Goal: Complete application form: Complete application form

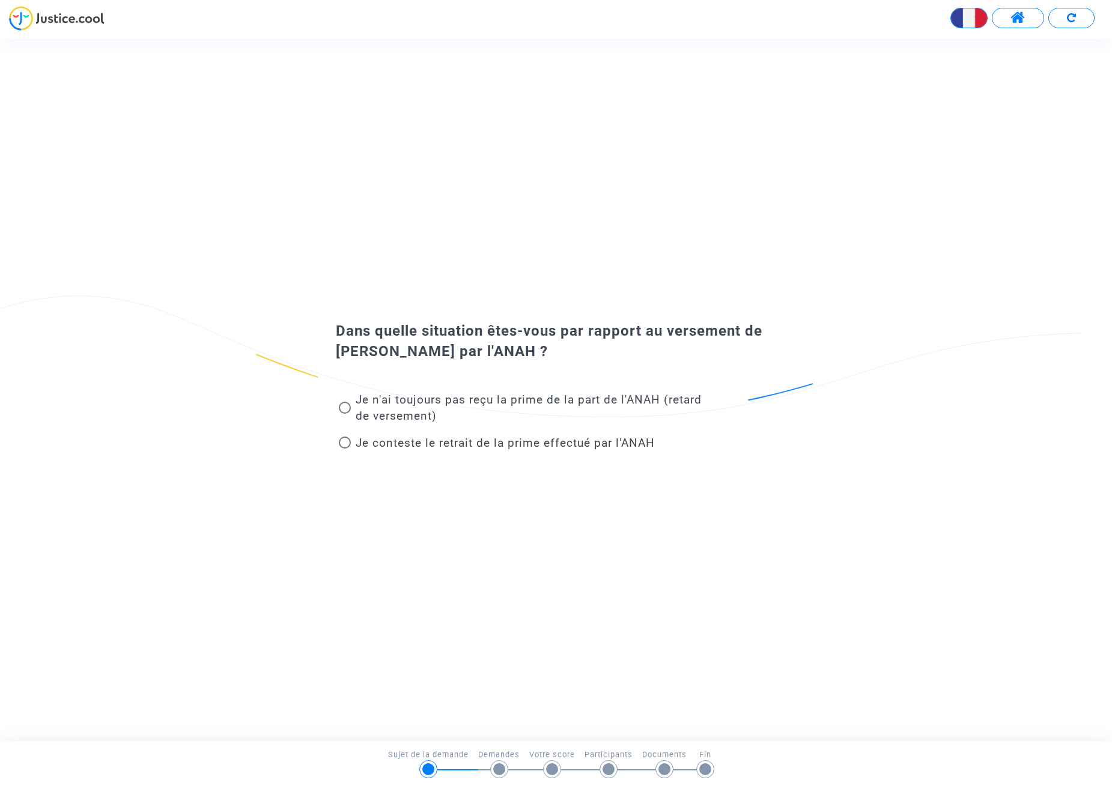
click at [368, 402] on span "Je n'ai toujours pas reçu la prime de la part de l'ANAH (retard de versement)" at bounding box center [529, 408] width 346 height 30
click at [345, 414] on input "Je n'ai toujours pas reçu la prime de la part de l'ANAH (retard de versement)" at bounding box center [344, 414] width 1 height 1
radio input "true"
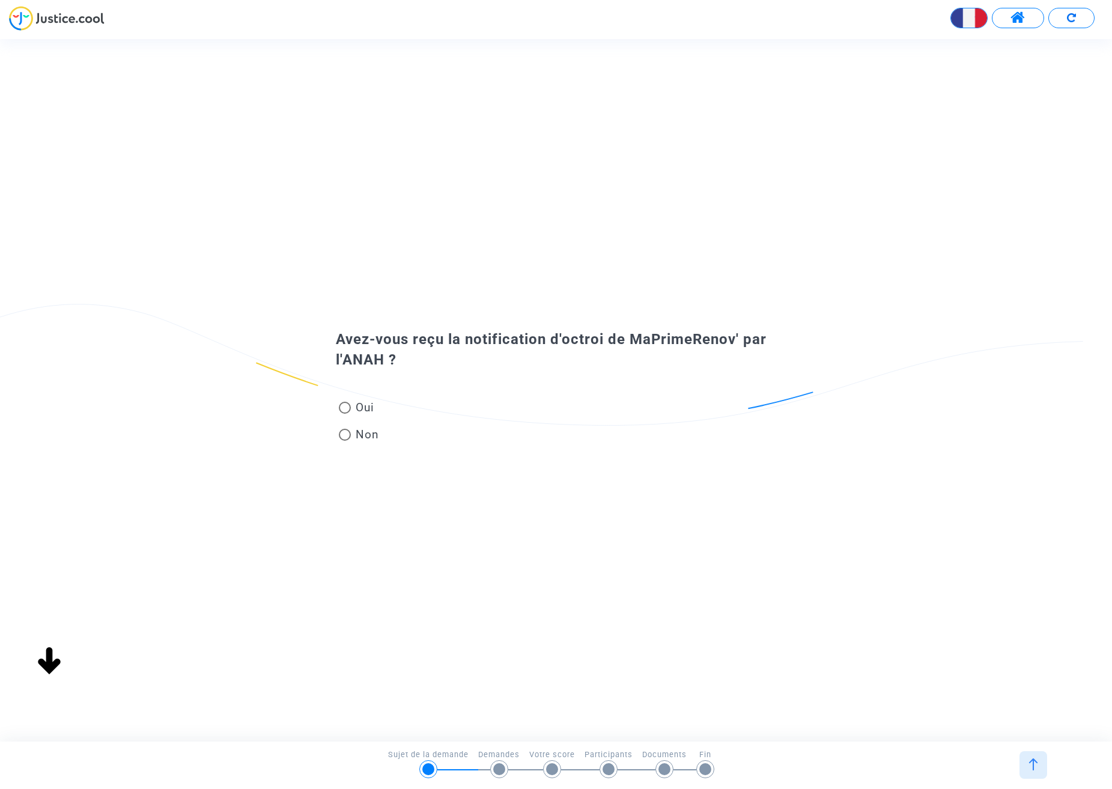
click at [361, 412] on span "Oui" at bounding box center [362, 408] width 23 height 16
click at [345, 414] on input "Oui" at bounding box center [344, 414] width 1 height 1
radio input "true"
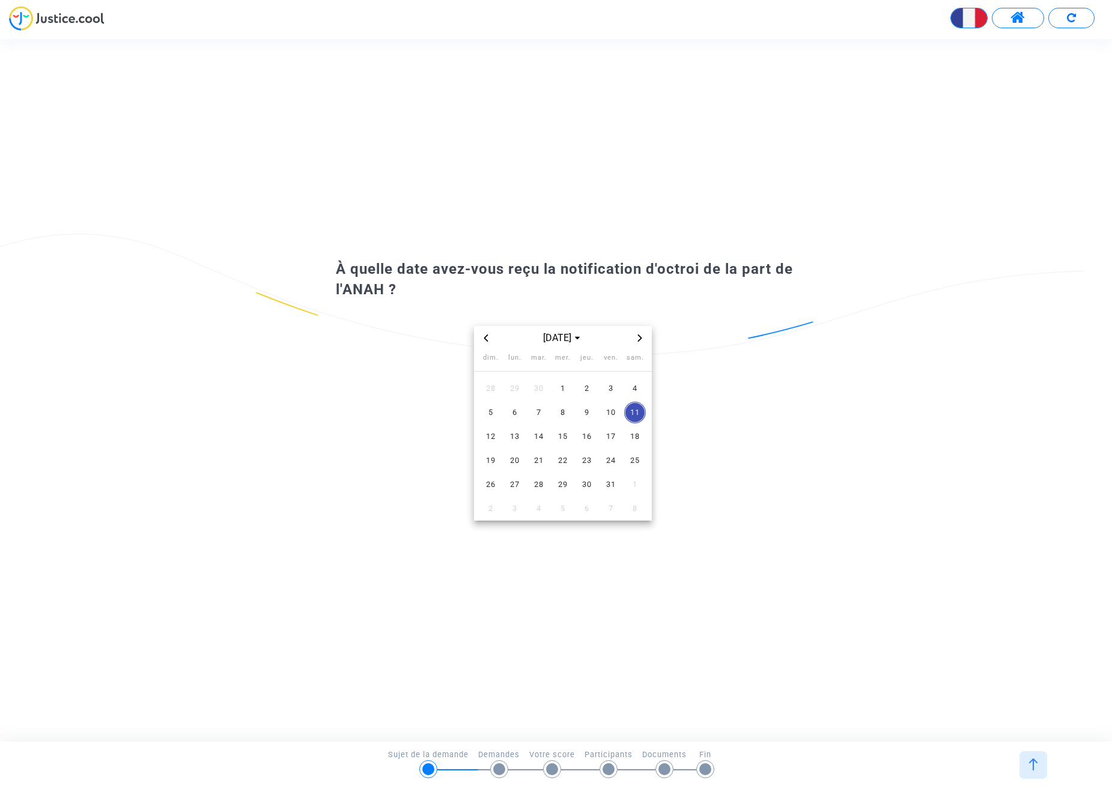
click at [488, 337] on icon "Previous month" at bounding box center [485, 338] width 7 height 7
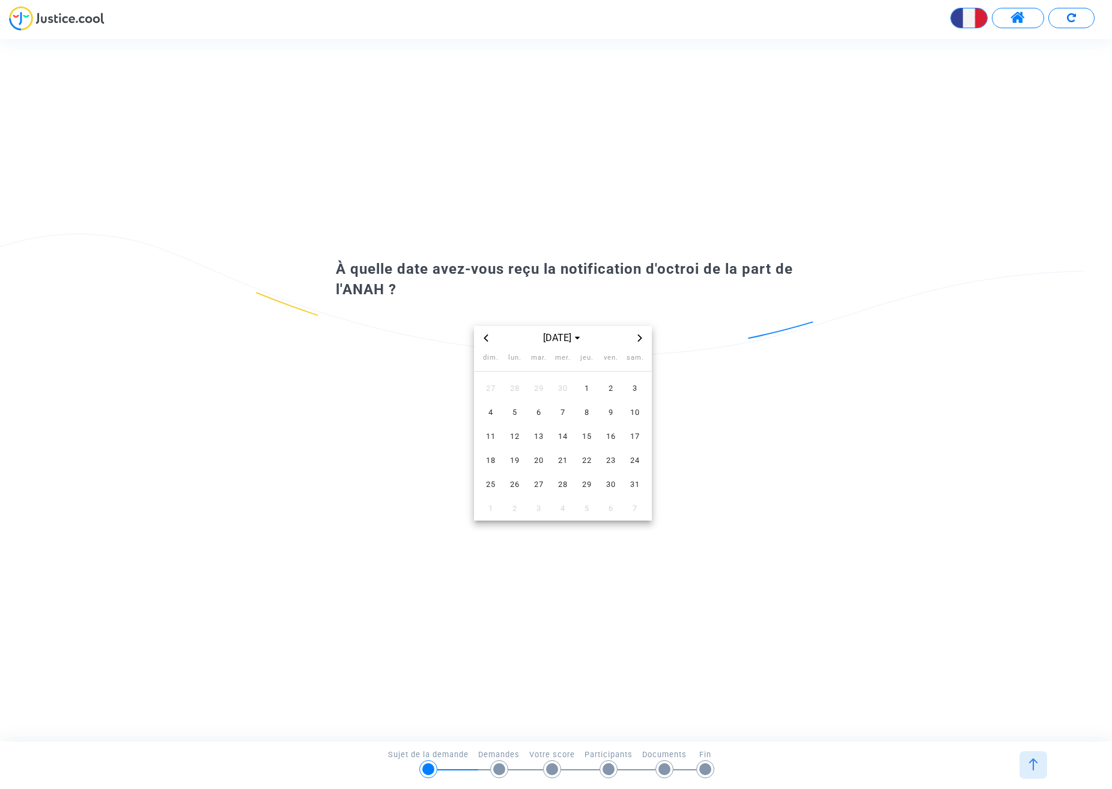
click at [488, 337] on icon "Previous month" at bounding box center [485, 338] width 7 height 7
click at [646, 340] on span "Next month" at bounding box center [640, 338] width 14 height 14
click at [564, 481] on span "28" at bounding box center [563, 485] width 22 height 22
click at [1030, 765] on img at bounding box center [1033, 765] width 12 height 12
click at [575, 336] on span "mai 2025" at bounding box center [562, 338] width 49 height 14
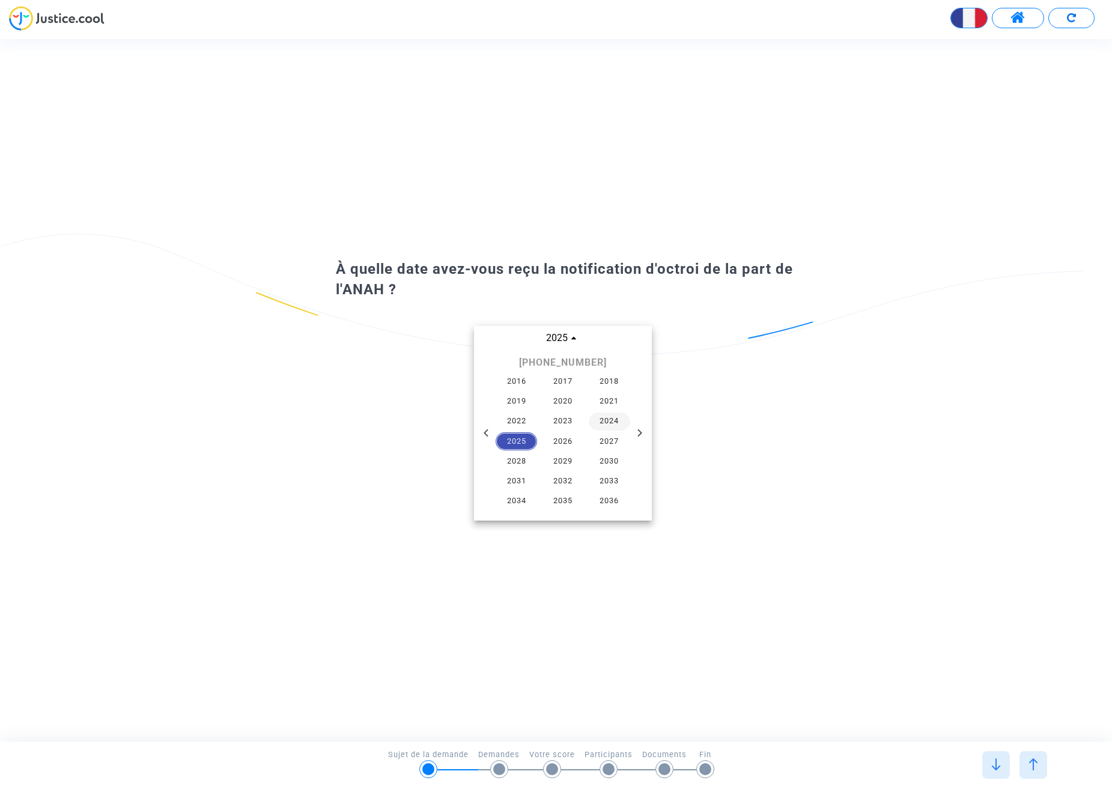
click at [606, 422] on span "2024" at bounding box center [610, 422] width 42 height 18
click at [621, 395] on span "juin" at bounding box center [619, 393] width 50 height 22
click at [543, 439] on span "11" at bounding box center [539, 437] width 22 height 22
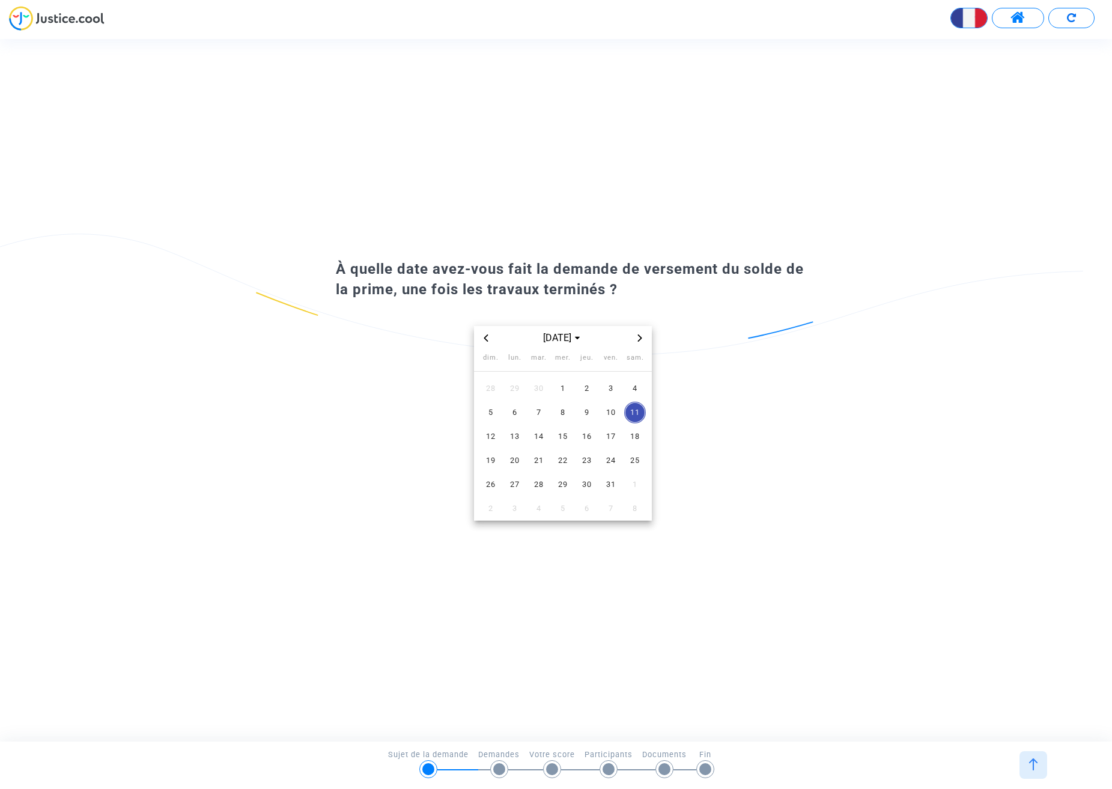
click at [577, 329] on div "[DATE]" at bounding box center [563, 338] width 178 height 24
click at [577, 339] on span "[DATE]" at bounding box center [562, 338] width 49 height 14
click at [615, 418] on span "2024" at bounding box center [610, 422] width 42 height 18
click at [562, 440] on span "nov." at bounding box center [563, 441] width 50 height 22
click at [567, 437] on span "13" at bounding box center [563, 437] width 22 height 22
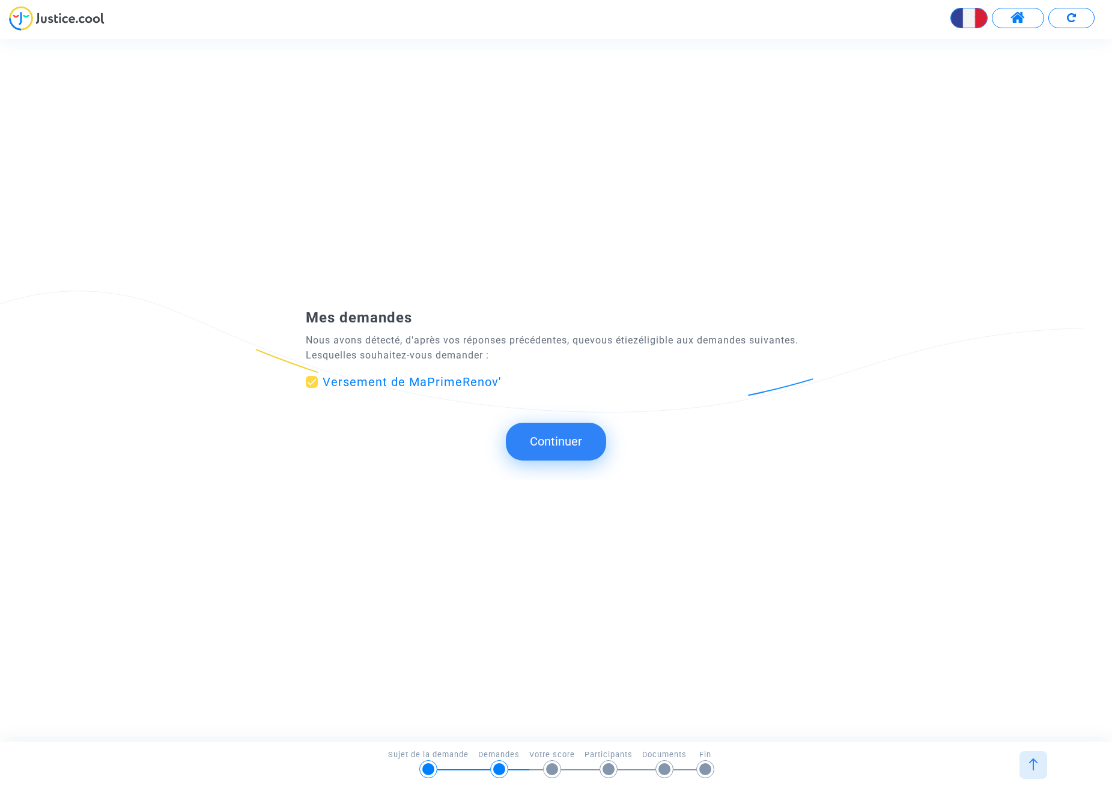
click at [549, 448] on button "Continuer" at bounding box center [556, 441] width 100 height 37
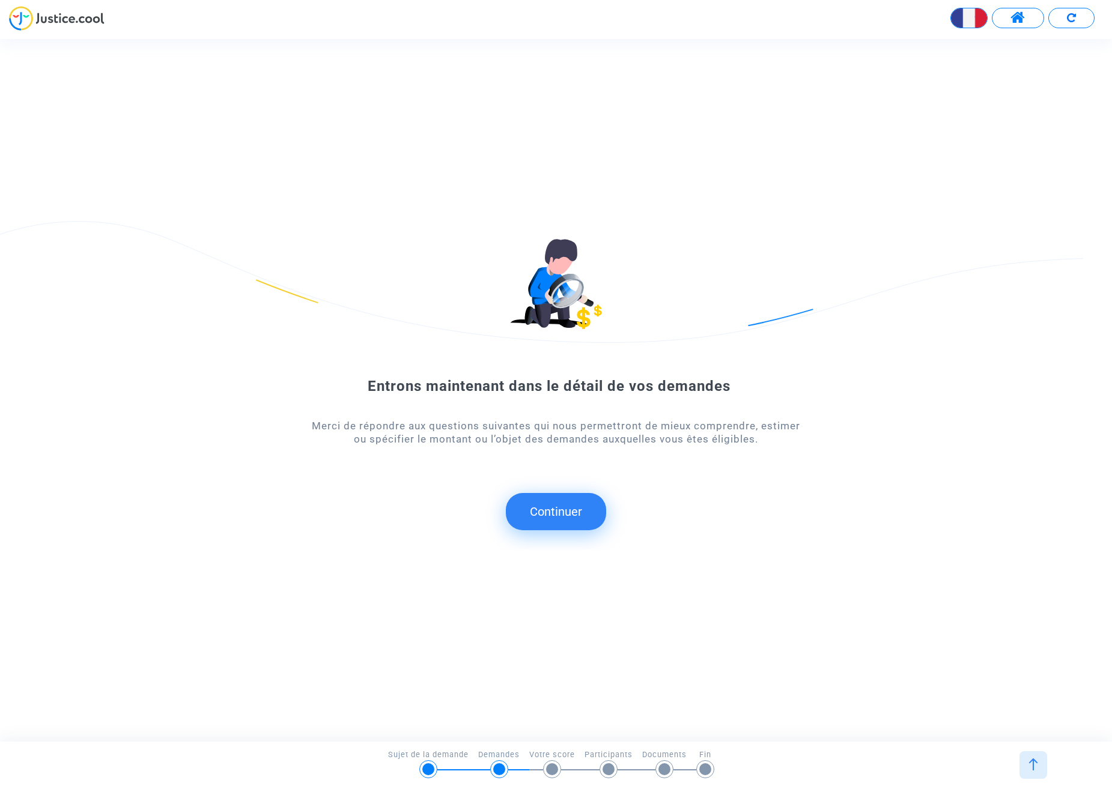
click at [569, 506] on button "Continuer" at bounding box center [556, 511] width 100 height 37
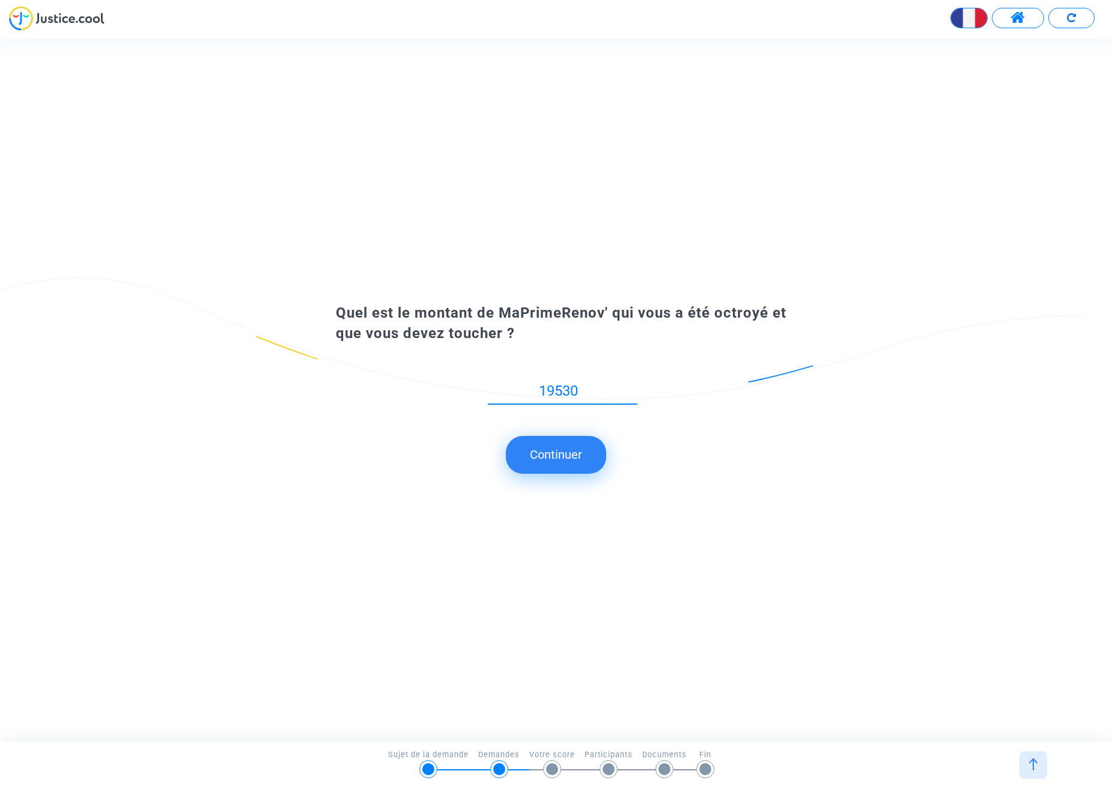
type input "19530"
click at [567, 450] on button "Continuer" at bounding box center [556, 454] width 100 height 37
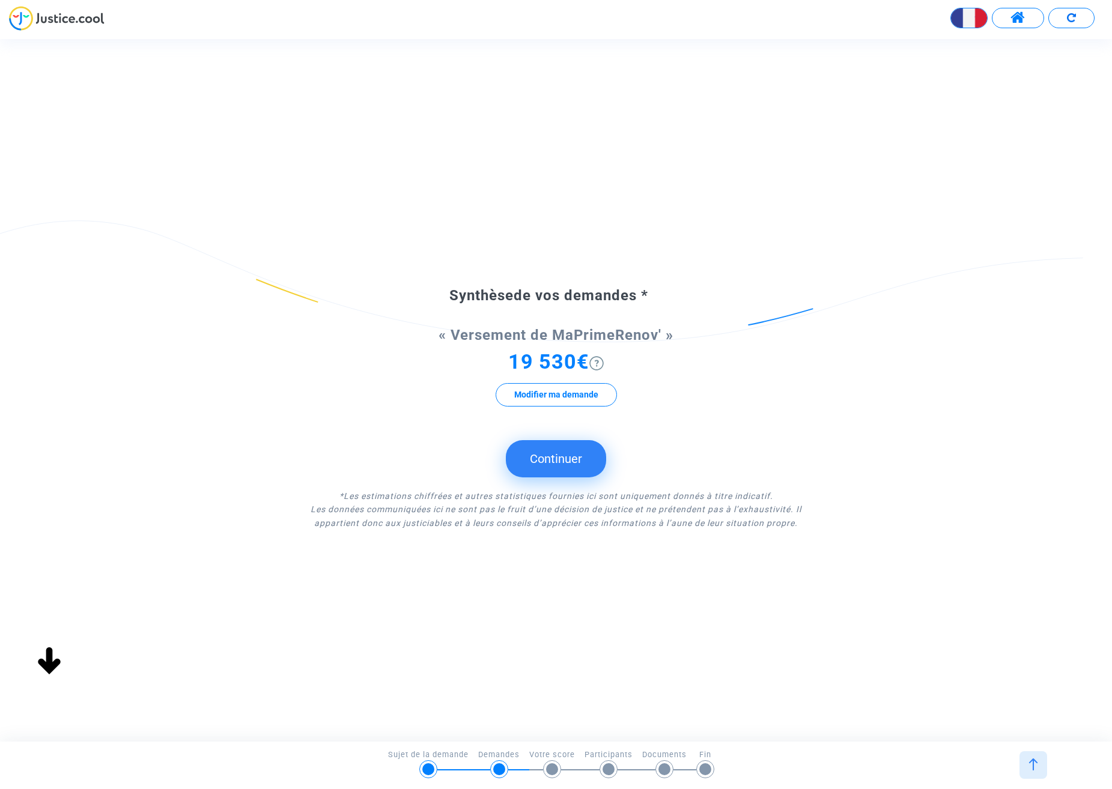
click at [566, 463] on button "Continuer" at bounding box center [556, 458] width 100 height 37
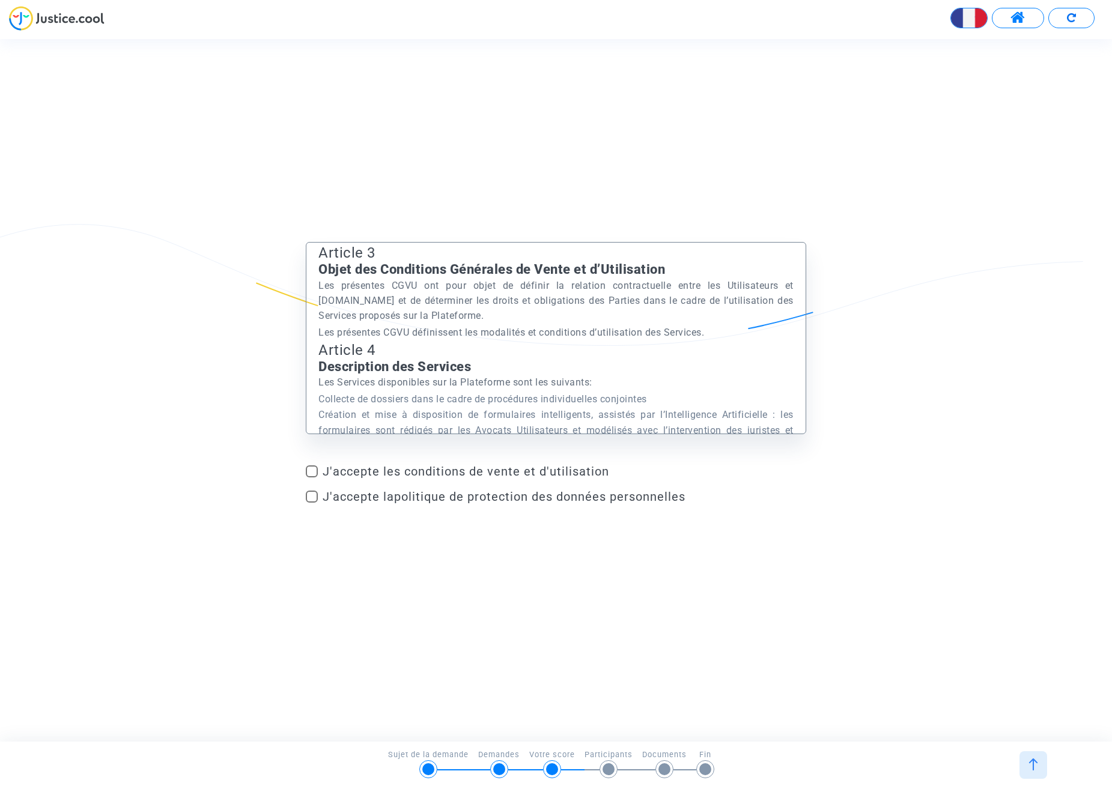
scroll to position [19525, 0]
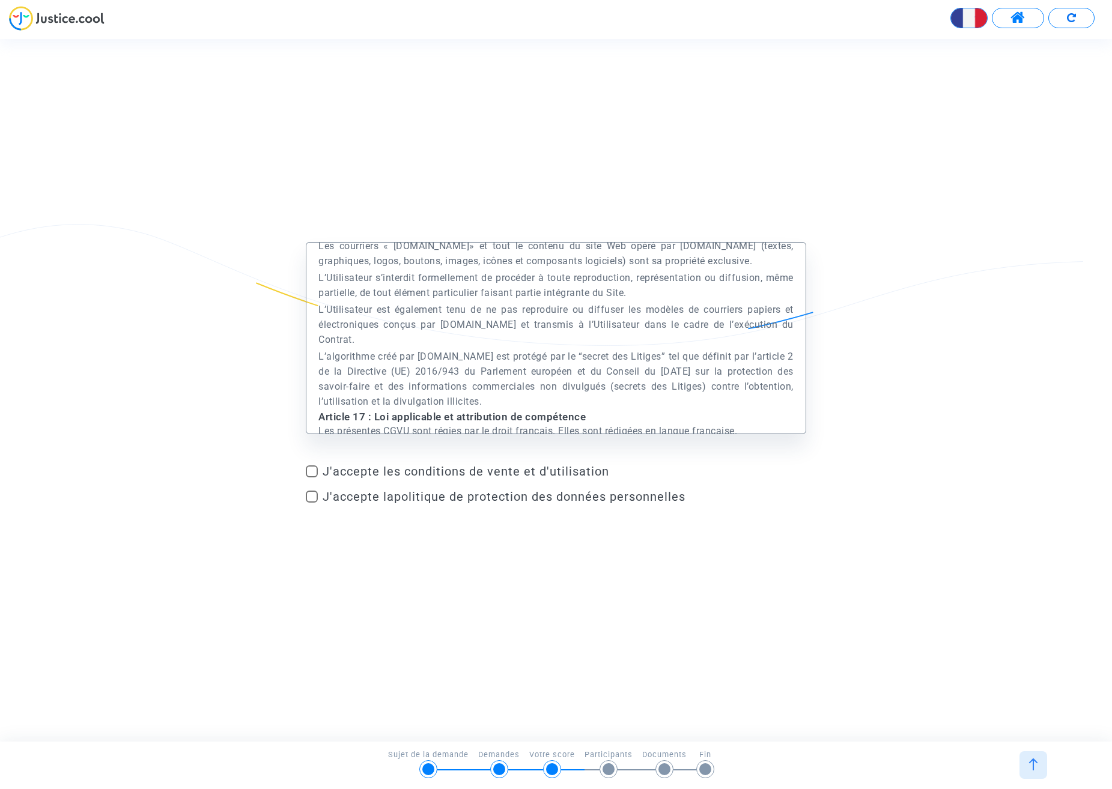
drag, startPoint x: 374, startPoint y: 471, endPoint x: 378, endPoint y: 499, distance: 27.9
click at [374, 471] on span "J'accepte les conditions de vente et d'utilisation" at bounding box center [565, 471] width 484 height 14
click at [312, 478] on input "J'accepte les conditions de vente et d'utilisation" at bounding box center [311, 478] width 1 height 1
checkbox input "true"
click at [379, 501] on span "J'accepte la politique de protection des données personnelles" at bounding box center [504, 497] width 363 height 14
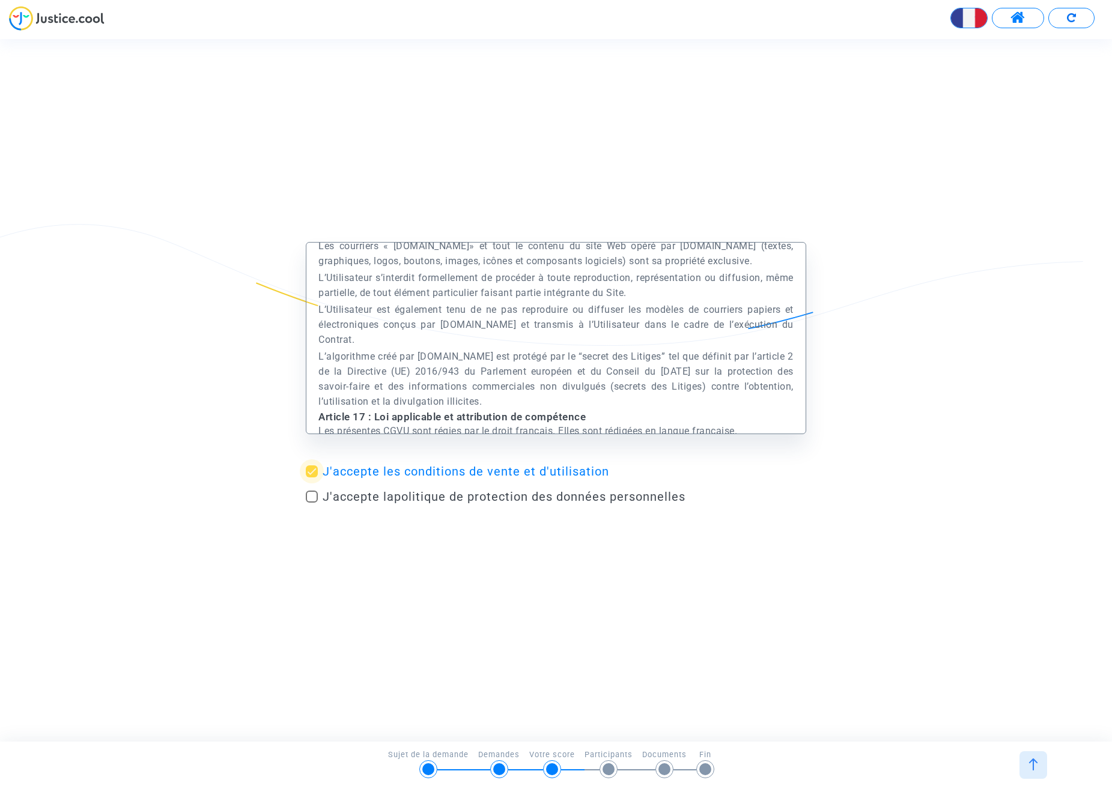
click at [312, 503] on input "J'accepte la politique de protection des données personnelles" at bounding box center [311, 503] width 1 height 1
checkbox input "true"
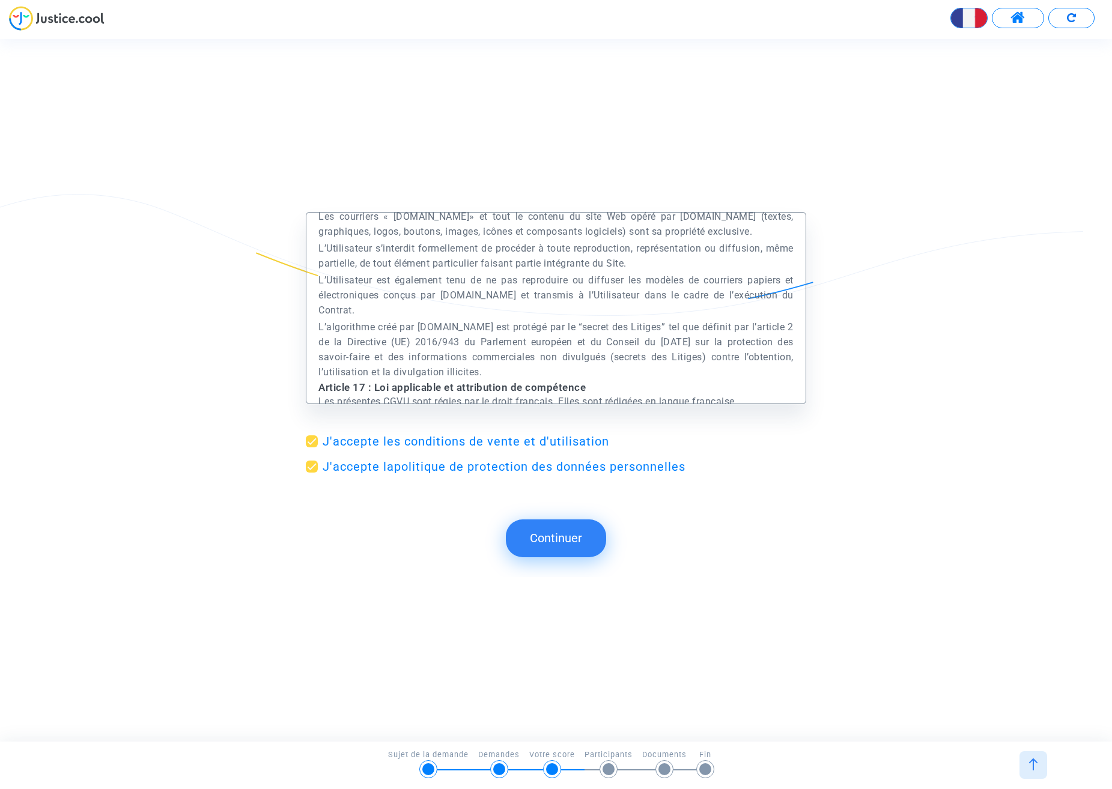
click at [537, 541] on button "Continuer" at bounding box center [556, 538] width 100 height 37
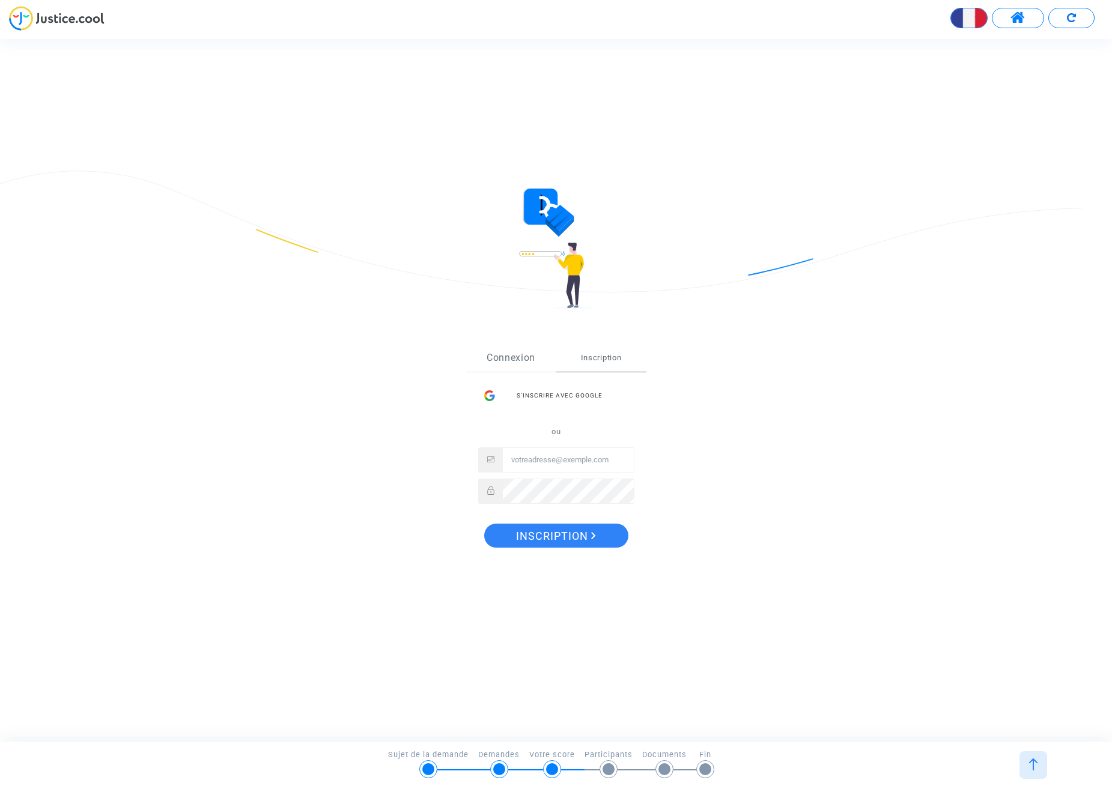
click at [513, 355] on link "Connexion" at bounding box center [511, 358] width 90 height 26
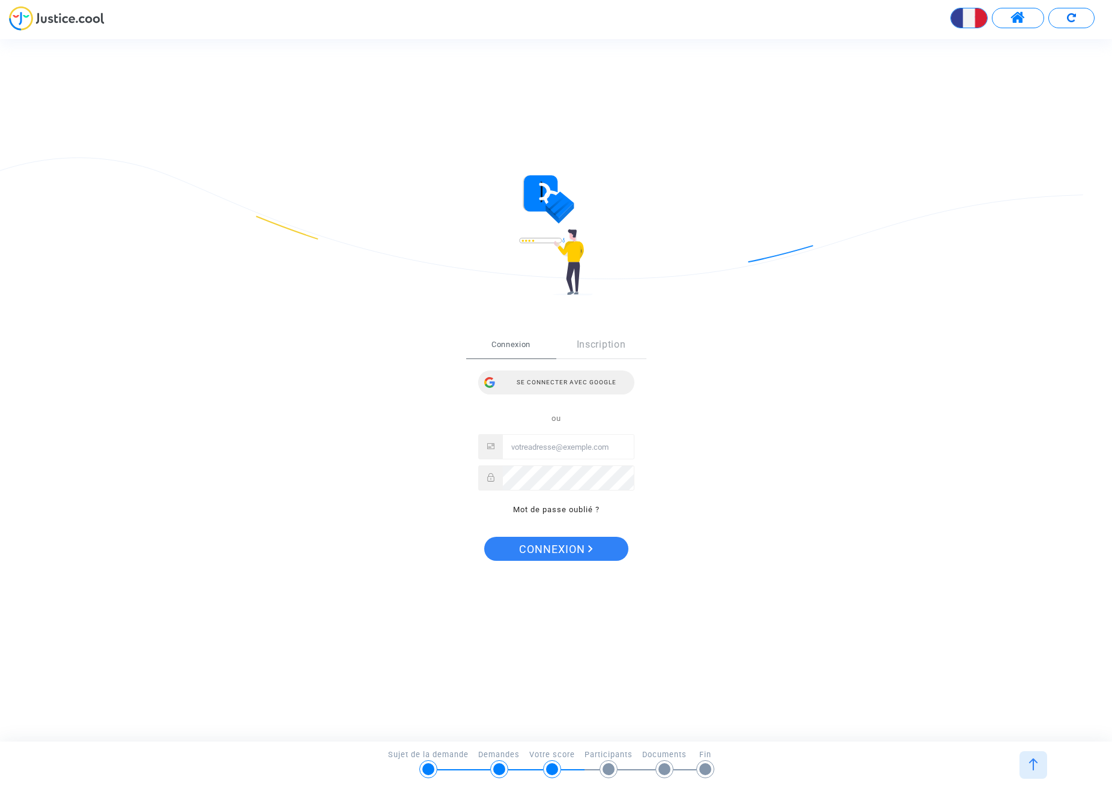
click at [553, 382] on div "Se connecter avec Google" at bounding box center [556, 383] width 156 height 24
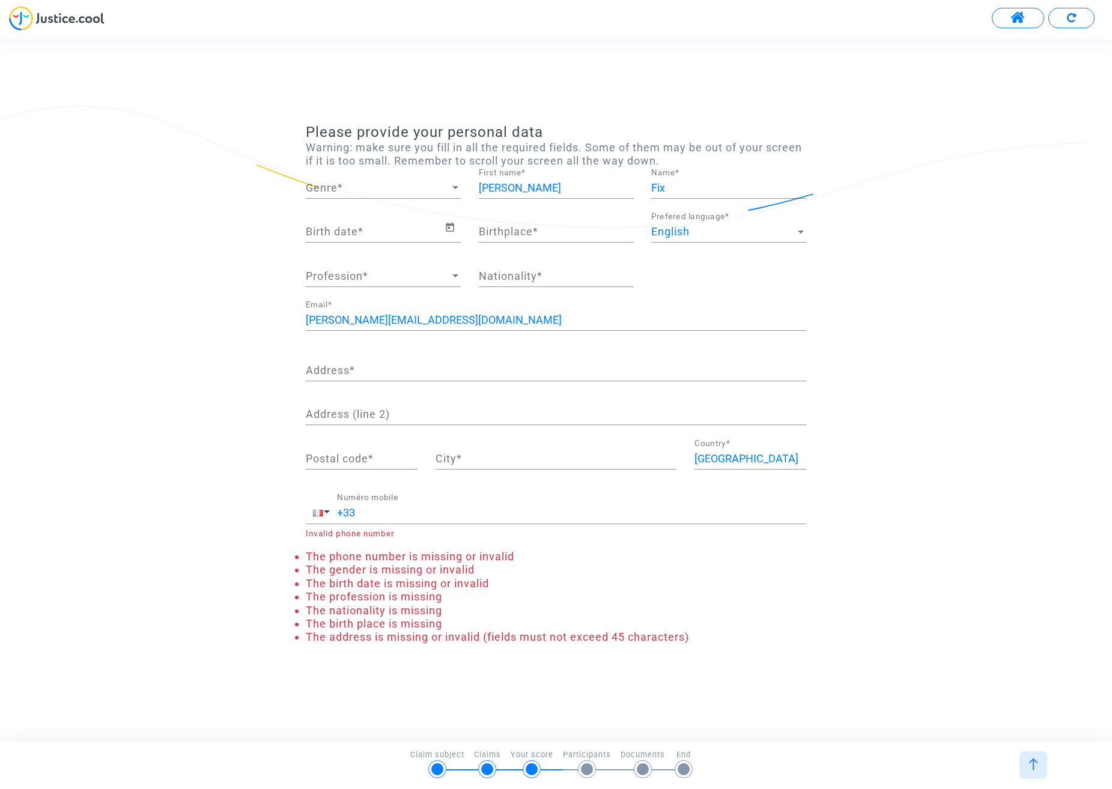
click at [356, 188] on span "Genre" at bounding box center [378, 188] width 144 height 12
click at [332, 210] on span "Male" at bounding box center [383, 217] width 155 height 32
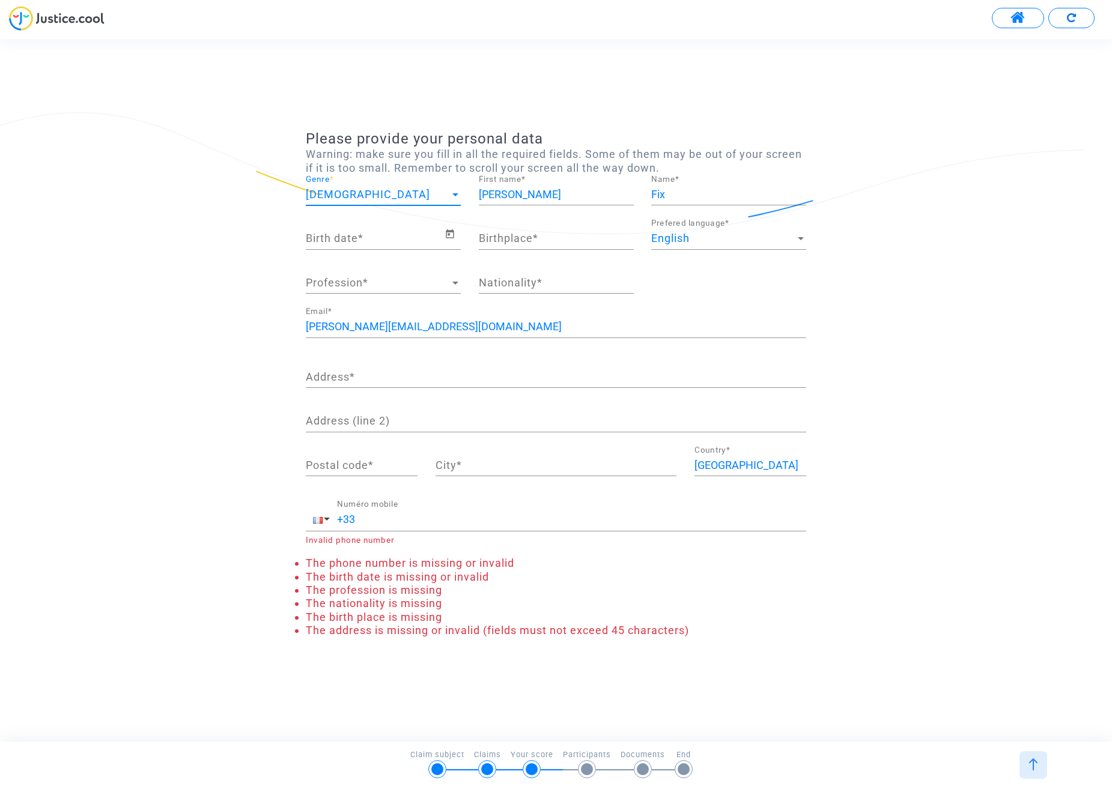
click at [357, 238] on input "Birth date *" at bounding box center [375, 239] width 139 height 12
click at [452, 231] on icon "Open calendar" at bounding box center [450, 234] width 8 height 9
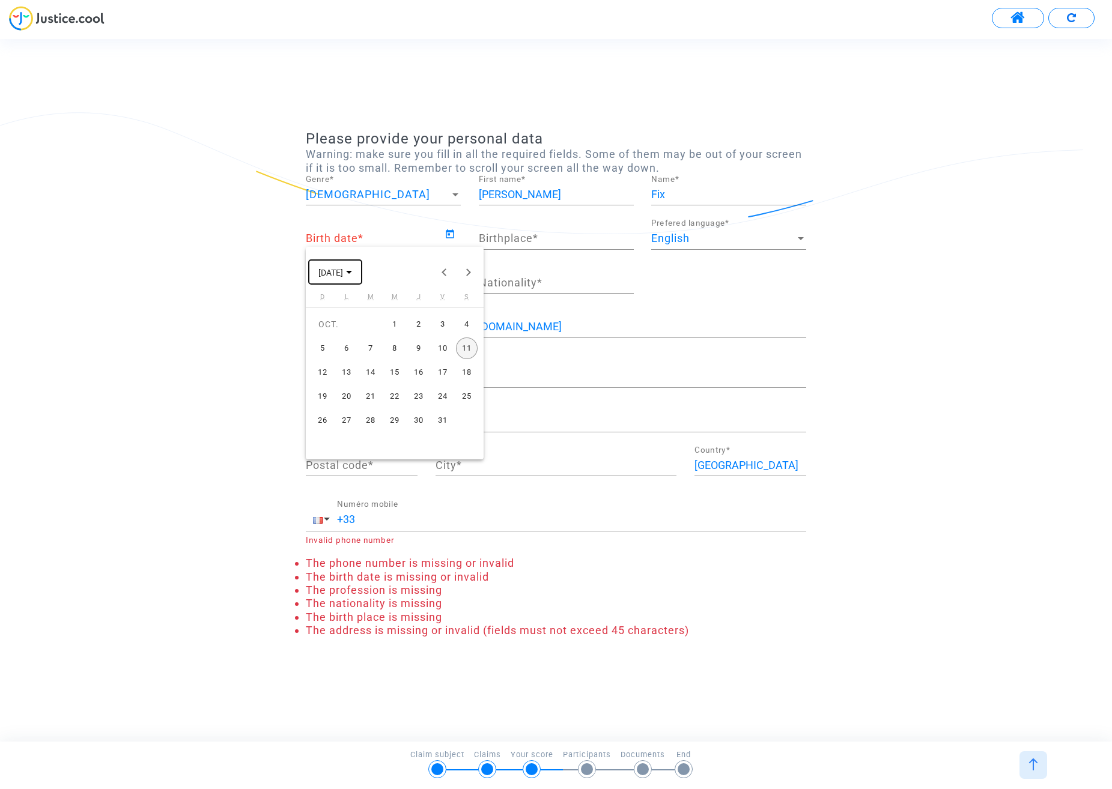
click at [343, 272] on span "OCT. 2025" at bounding box center [330, 273] width 25 height 10
click at [350, 272] on span "2016 – 2039" at bounding box center [347, 273] width 58 height 10
click at [352, 272] on span "OCT. 2025" at bounding box center [335, 272] width 34 height 10
click at [440, 272] on button "Previous 24 years" at bounding box center [445, 272] width 24 height 24
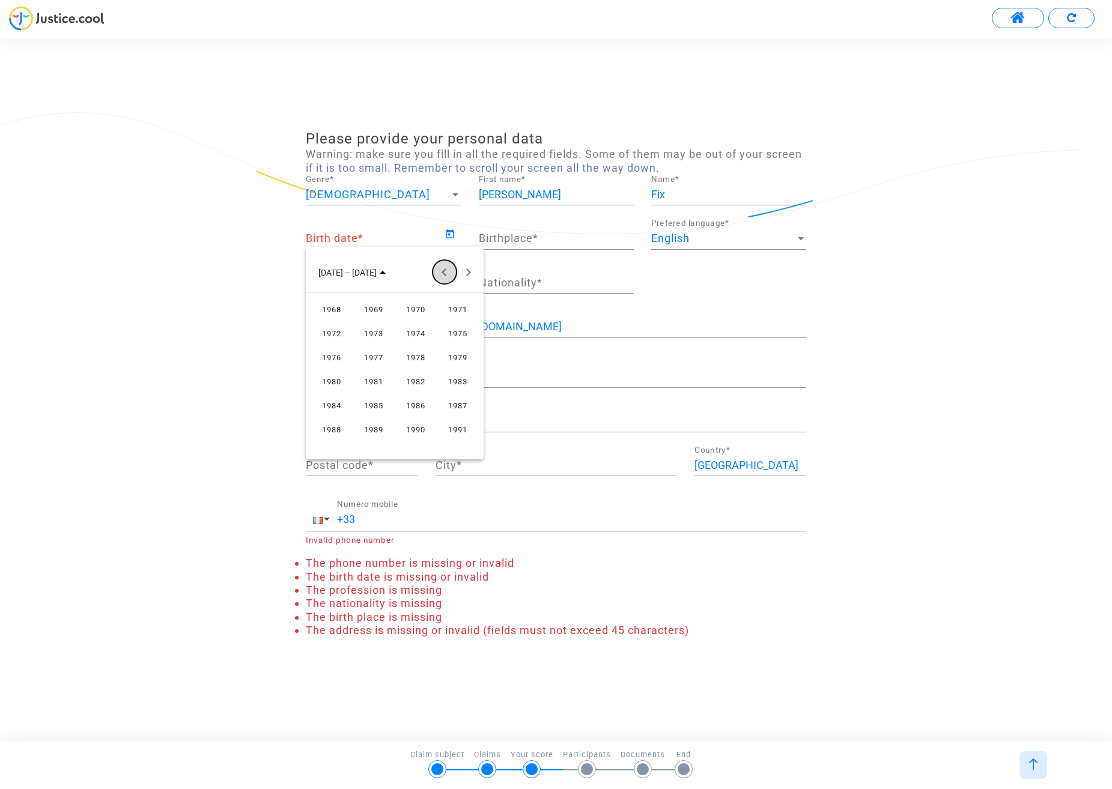
click at [440, 272] on button "Previous 24 years" at bounding box center [445, 272] width 24 height 24
click at [467, 273] on button "Next 24 years" at bounding box center [469, 272] width 24 height 24
click at [446, 271] on button "Previous 24 years" at bounding box center [445, 272] width 24 height 24
click at [415, 386] on div "1982" at bounding box center [416, 382] width 38 height 22
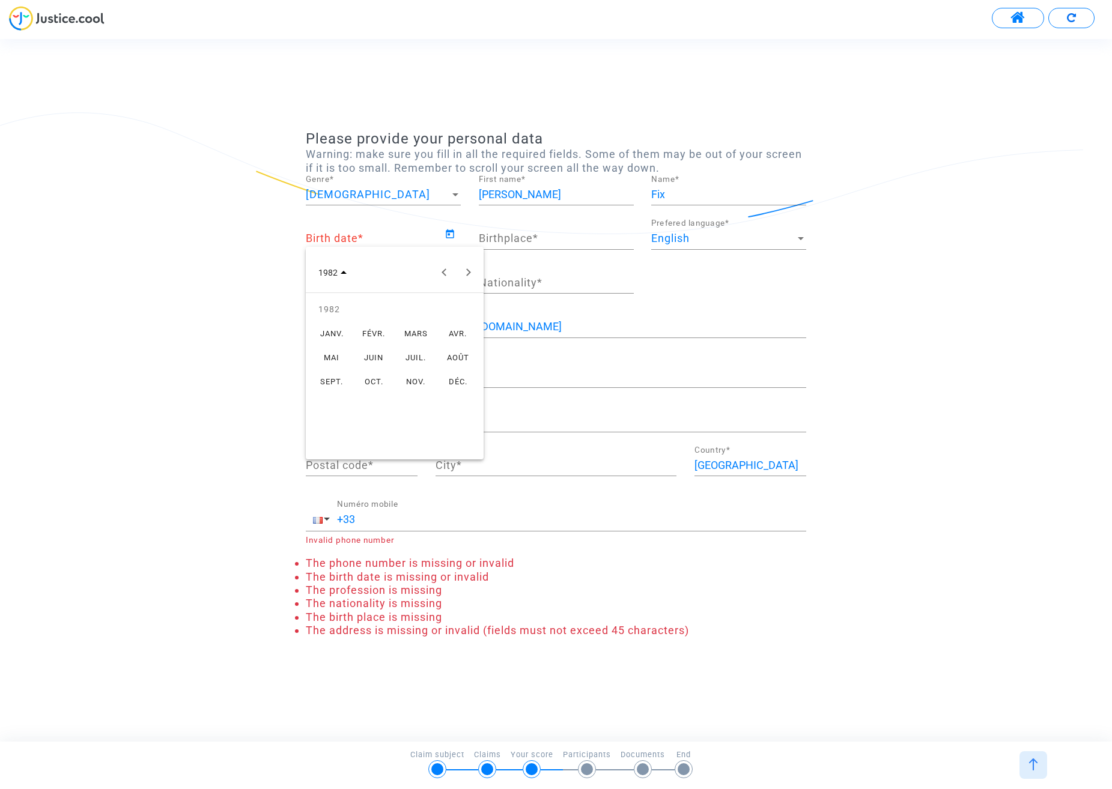
click at [407, 382] on div "NOV." at bounding box center [416, 382] width 38 height 22
click at [413, 372] on div "11" at bounding box center [419, 373] width 22 height 22
type input "[DATE]"
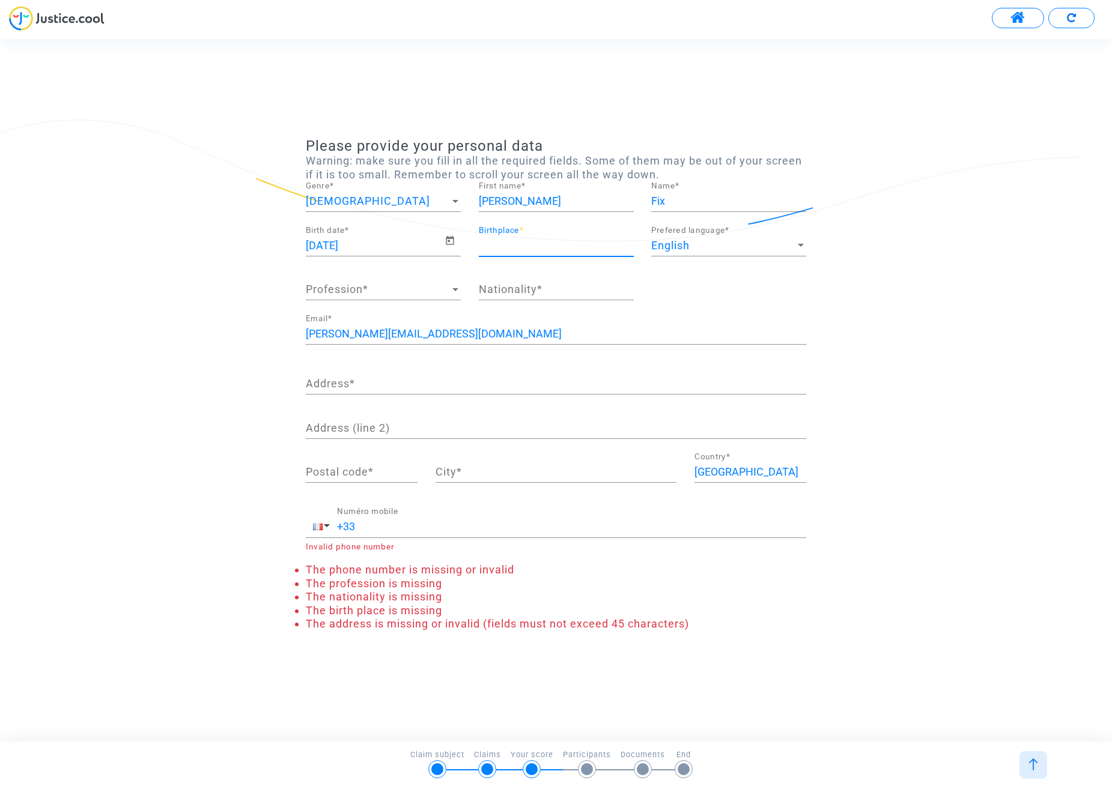
click at [504, 242] on input "Birthplace *" at bounding box center [556, 246] width 155 height 12
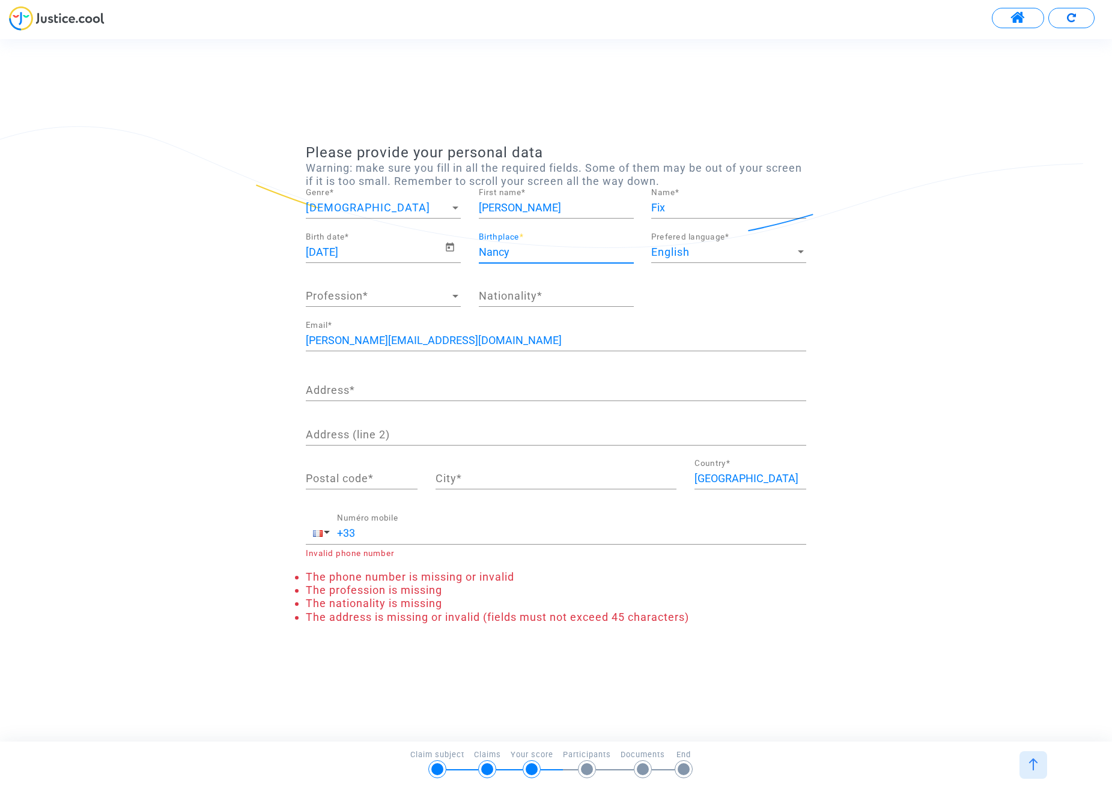
type input "Nancy"
click at [709, 262] on div "English Prefered language *" at bounding box center [728, 255] width 155 height 44
click at [710, 249] on div "English" at bounding box center [723, 252] width 144 height 12
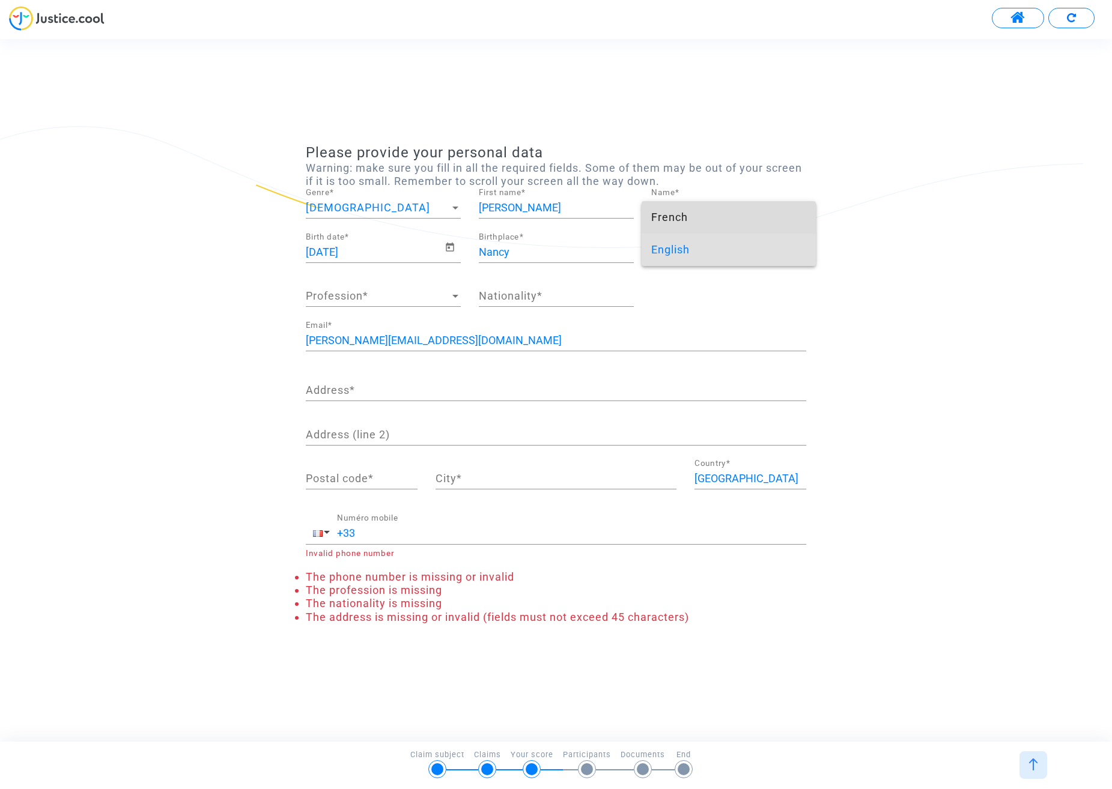
click at [694, 219] on span "French" at bounding box center [728, 217] width 155 height 32
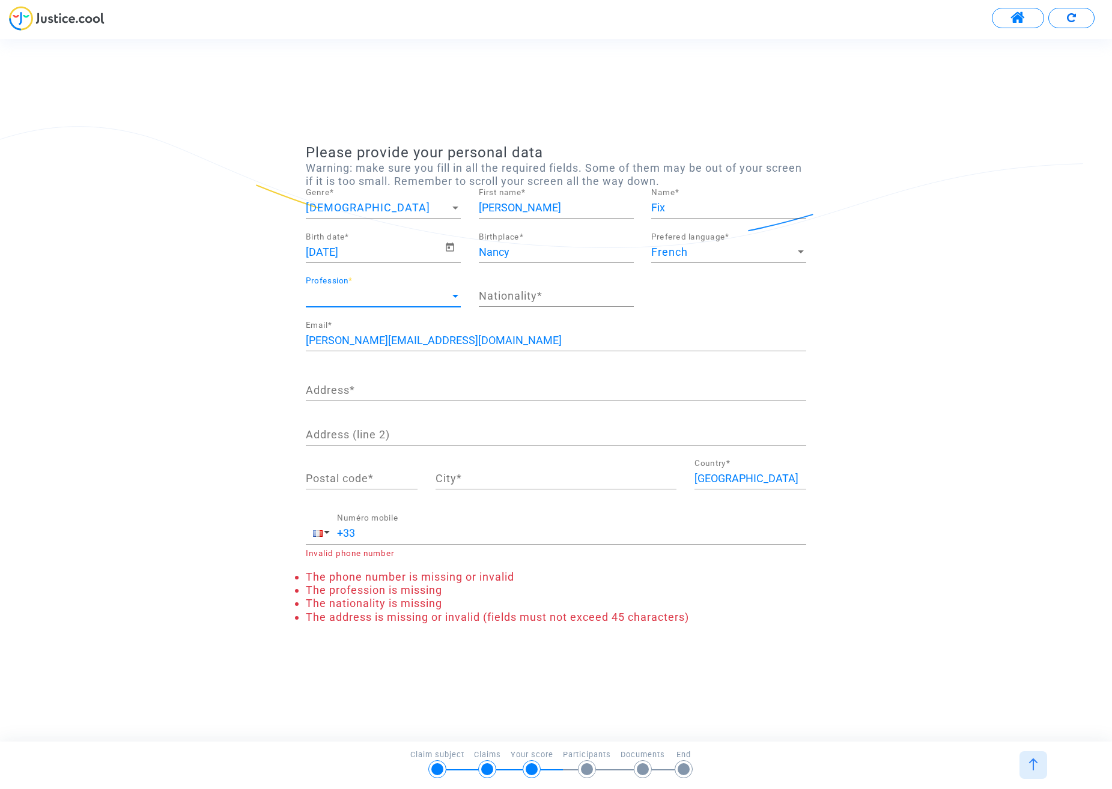
click at [407, 290] on span "Profession" at bounding box center [378, 296] width 144 height 12
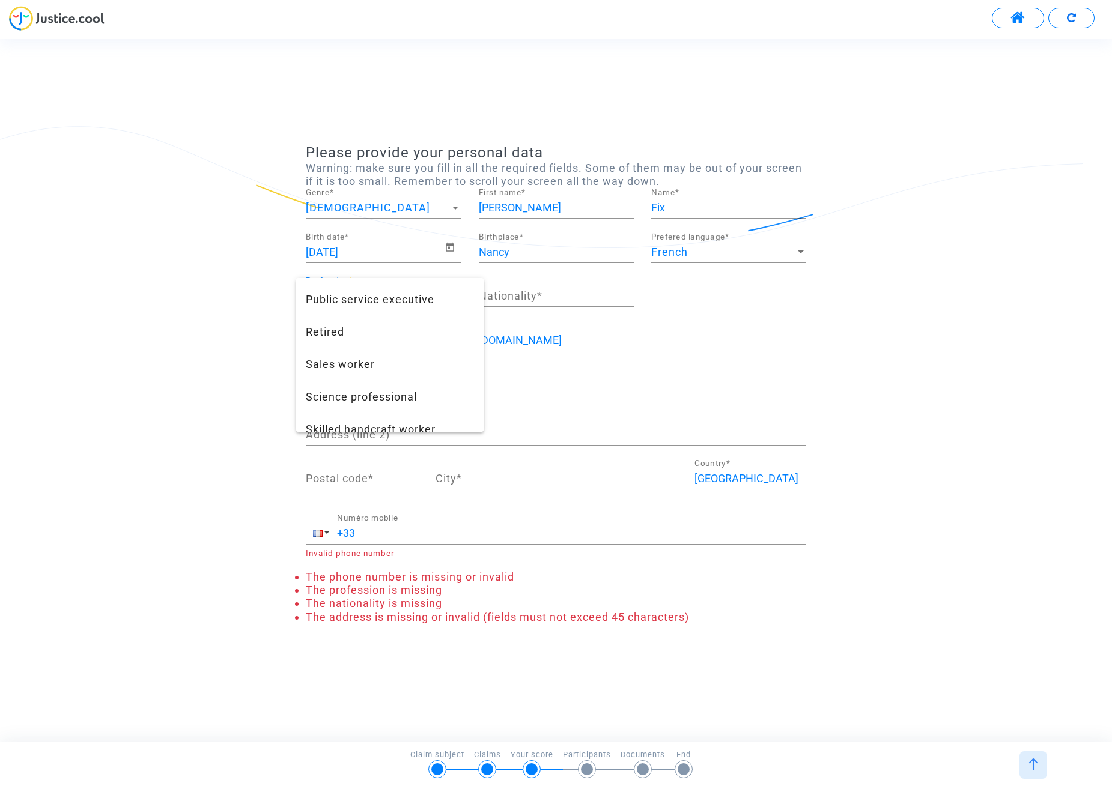
scroll to position [831, 0]
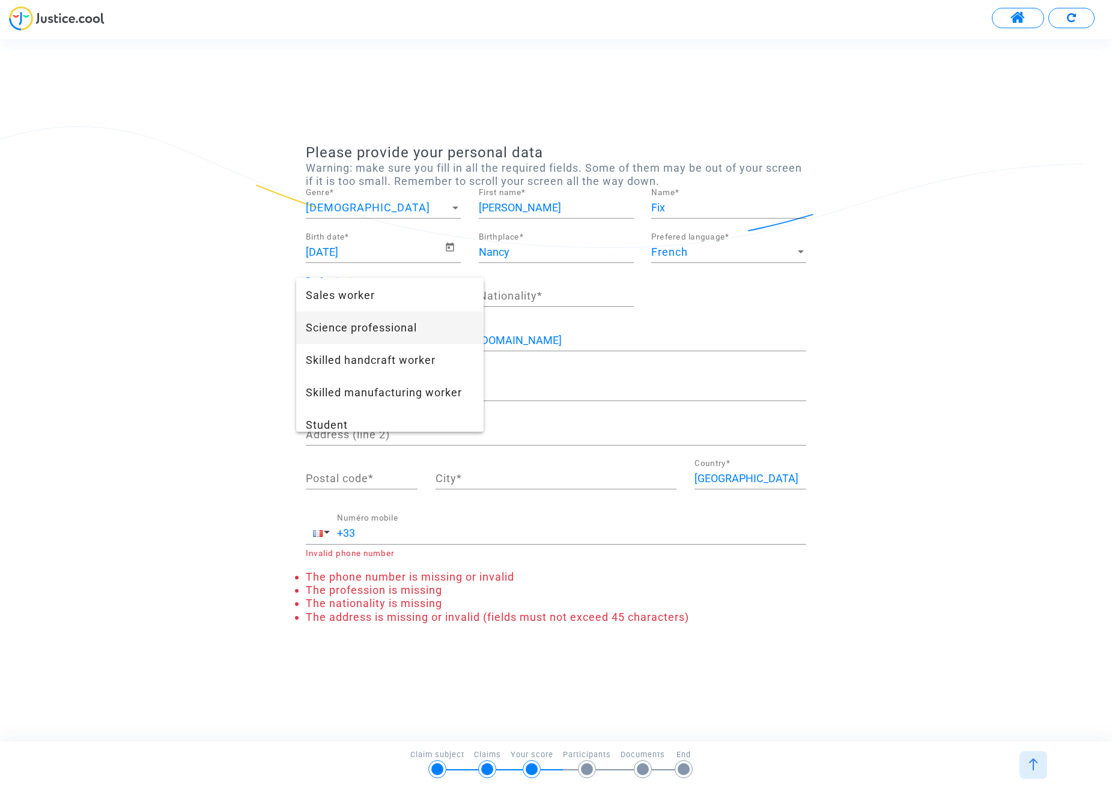
click at [387, 336] on span "Science professional" at bounding box center [390, 328] width 168 height 32
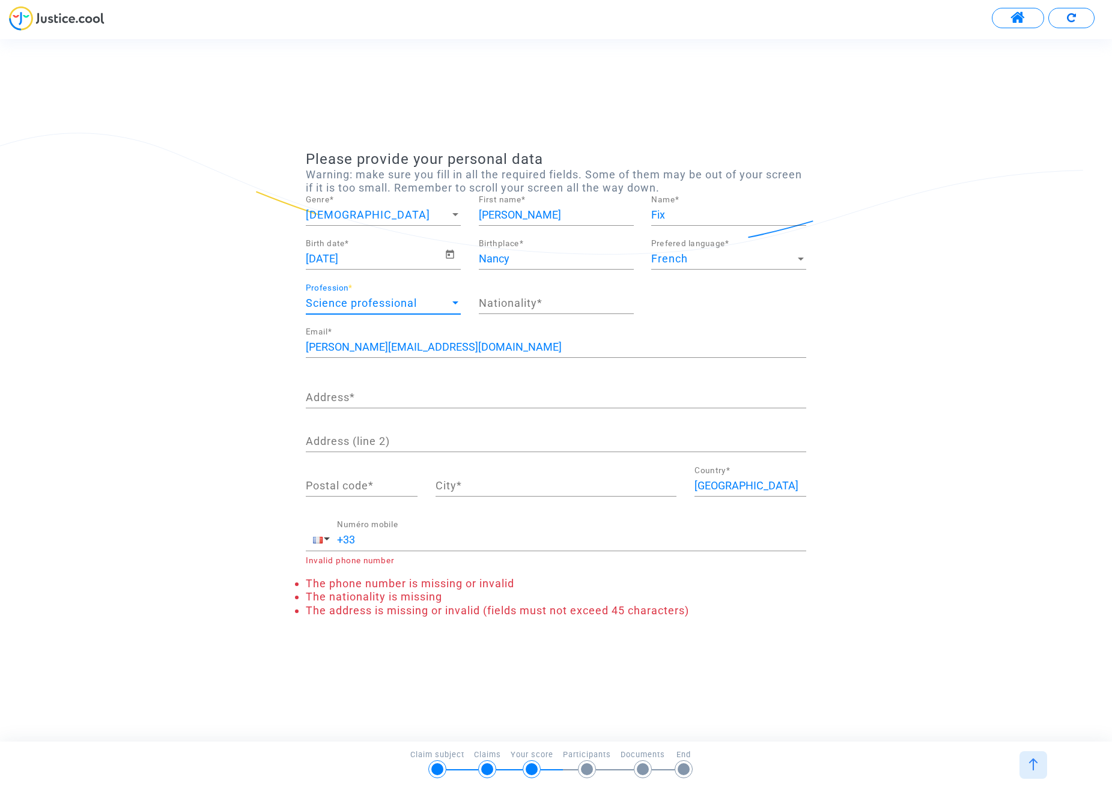
scroll to position [779, 0]
click at [162, 294] on div "Please provide your personal data Warning: make sure you fill in all the requir…" at bounding box center [556, 390] width 1112 height 479
click at [503, 300] on input "Nationality *" at bounding box center [556, 303] width 155 height 12
type input "French"
click at [512, 325] on span "French" at bounding box center [511, 326] width 34 height 10
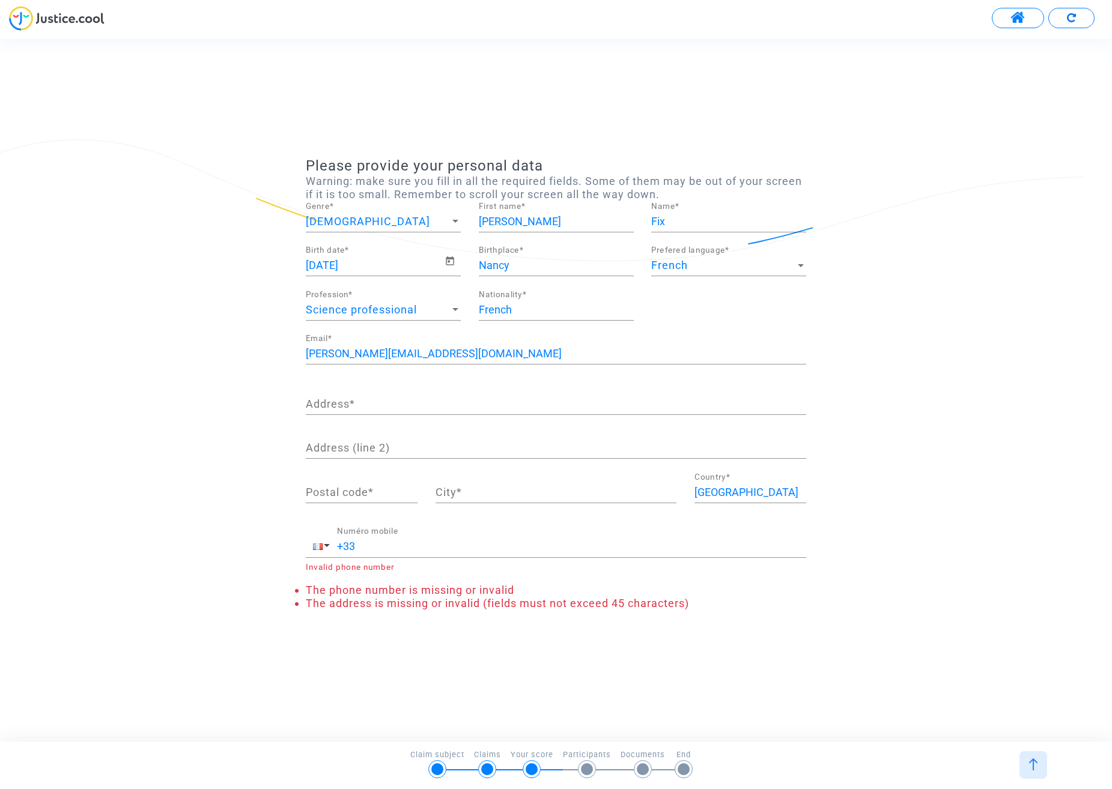
click at [235, 353] on div "Please provide your personal data Warning: make sure you fill in all the requir…" at bounding box center [556, 390] width 1112 height 466
drag, startPoint x: 303, startPoint y: 404, endPoint x: 318, endPoint y: 402, distance: 15.1
click at [304, 403] on div "Address *" at bounding box center [556, 404] width 518 height 50
click at [321, 404] on input "Address *" at bounding box center [556, 404] width 500 height 12
type input "[STREET_ADDRESS][PERSON_NAME]"
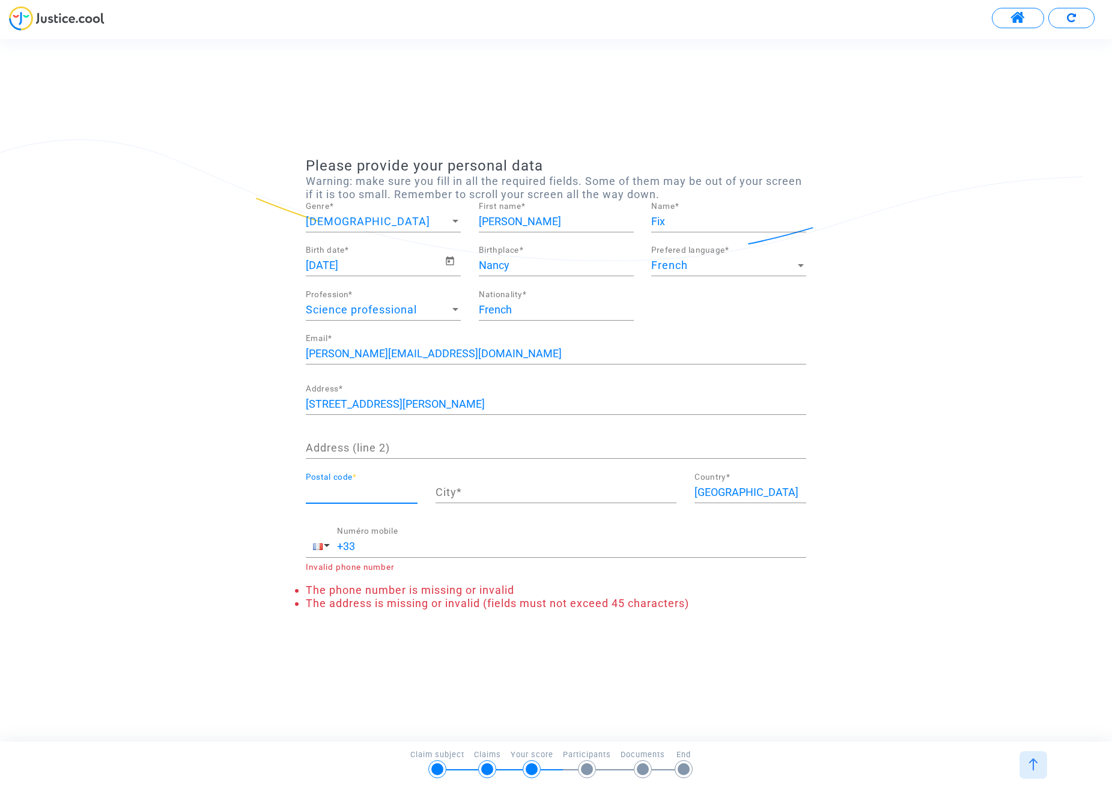
type input "6"
type input "54500"
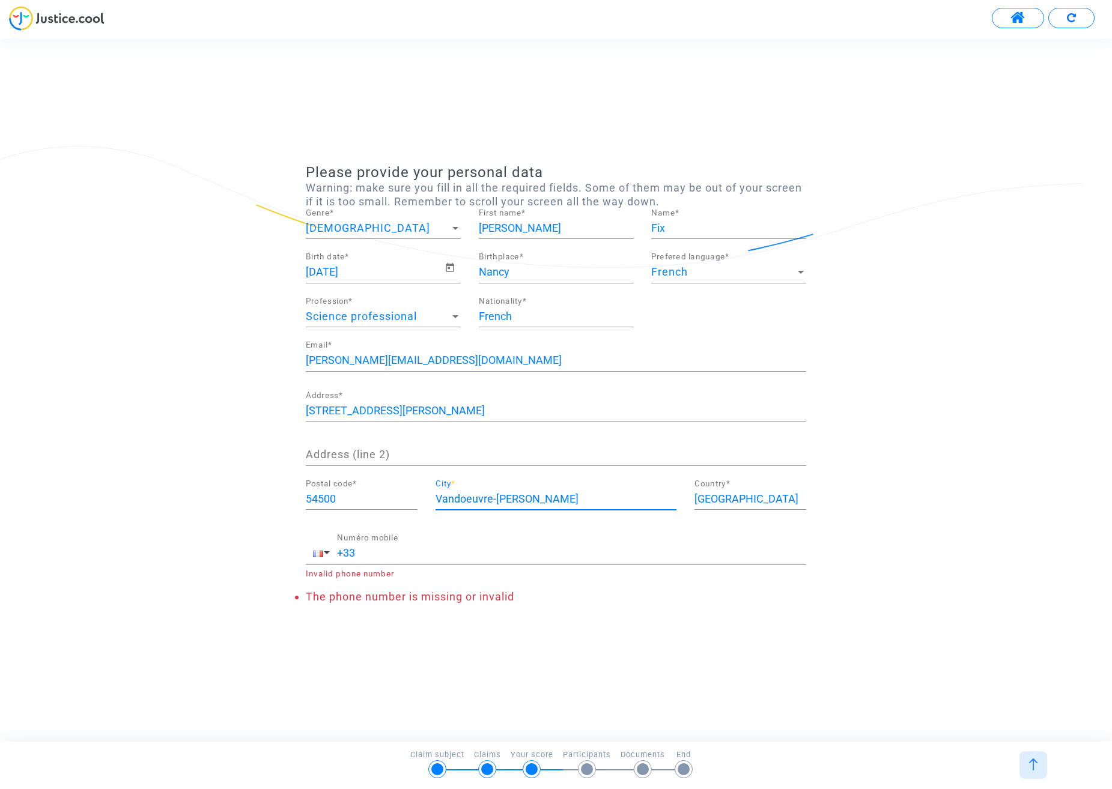
type input "Vandoeuvre-les-nancy"
click at [400, 555] on input "+33" at bounding box center [571, 553] width 469 height 12
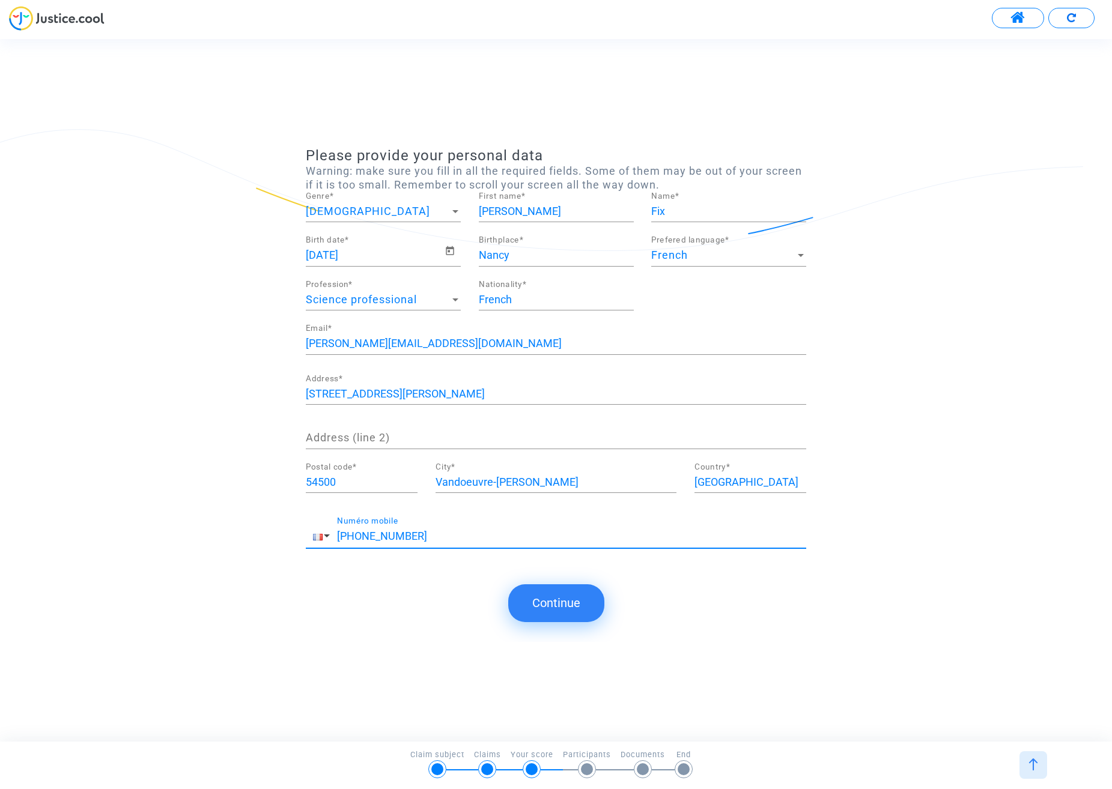
type input "[PHONE_NUMBER]"
click at [582, 610] on button "Continue" at bounding box center [556, 603] width 96 height 37
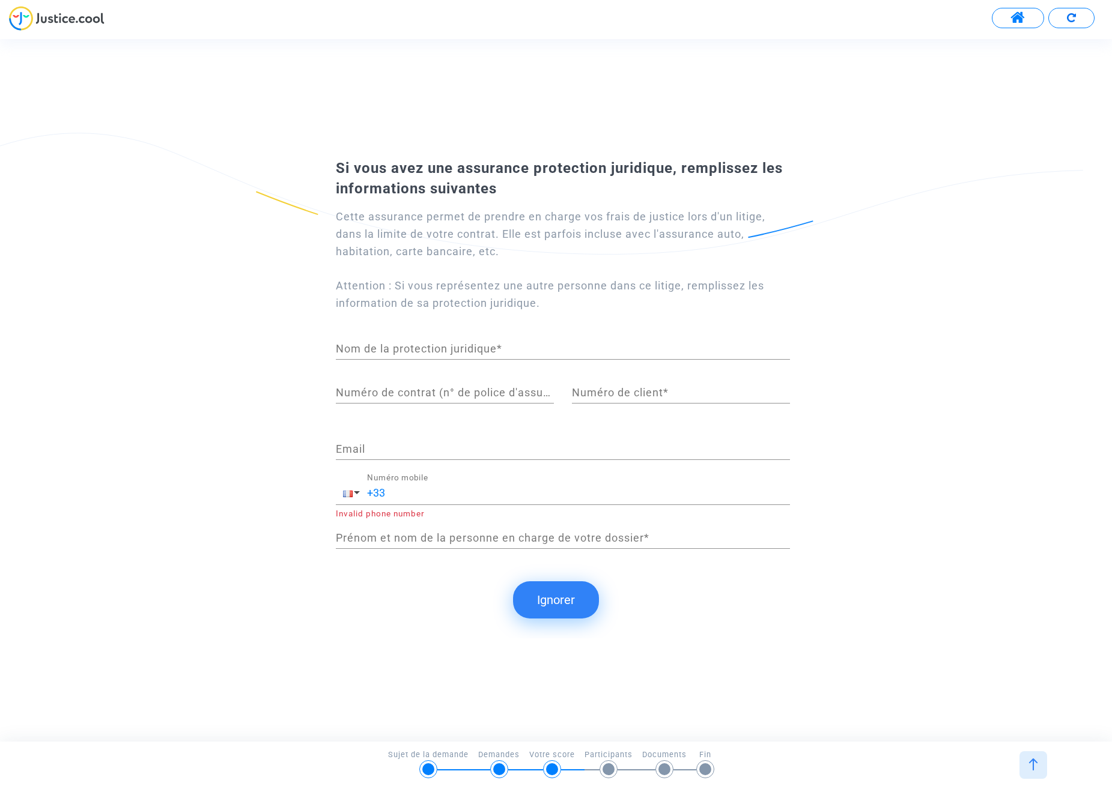
click at [562, 606] on button "Ignorer" at bounding box center [556, 600] width 86 height 37
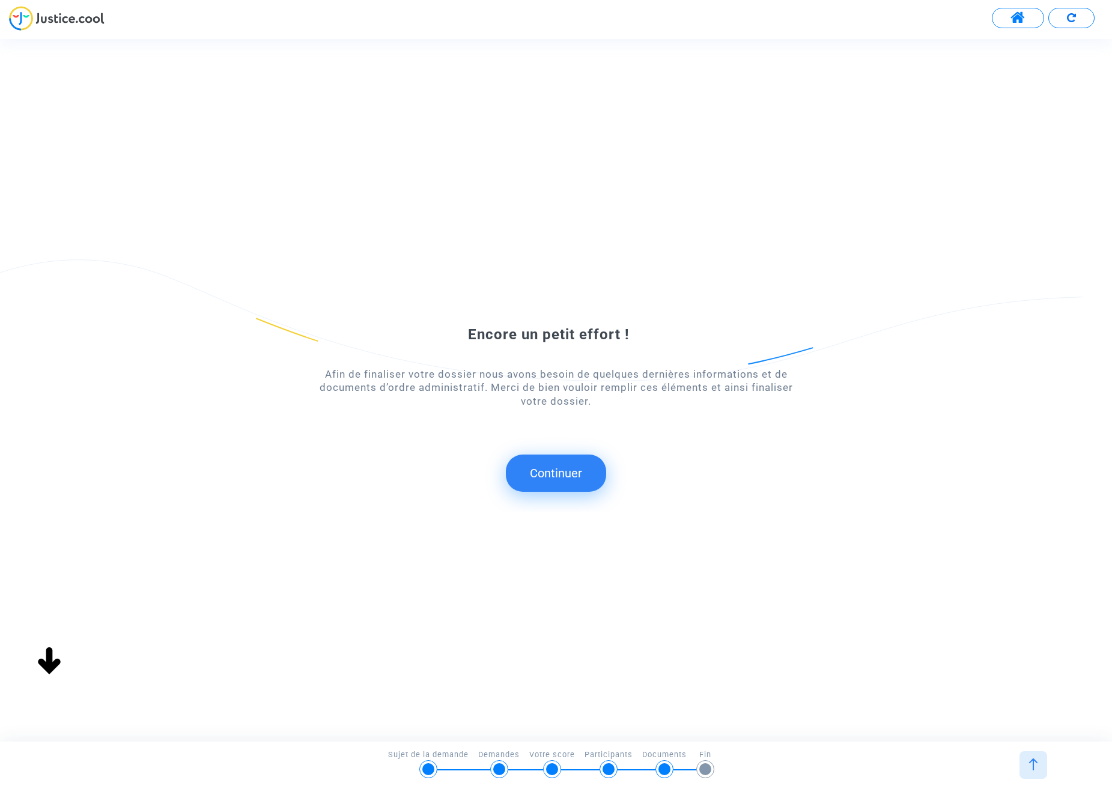
click at [573, 472] on button "Continuer" at bounding box center [556, 473] width 100 height 37
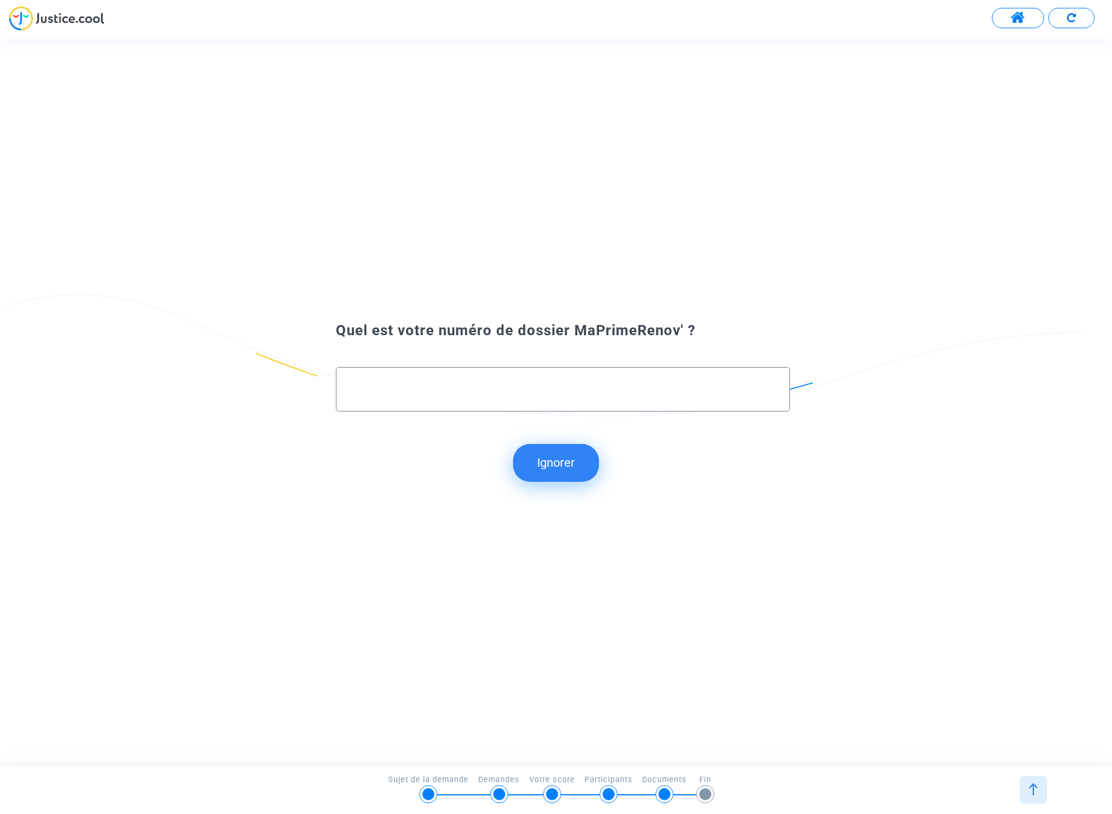
click at [401, 389] on input "text" at bounding box center [562, 390] width 429 height 14
paste input "MPR-2024-152582"
type input "MPR-2024-152582"
click at [553, 457] on button "Continuer" at bounding box center [556, 462] width 100 height 37
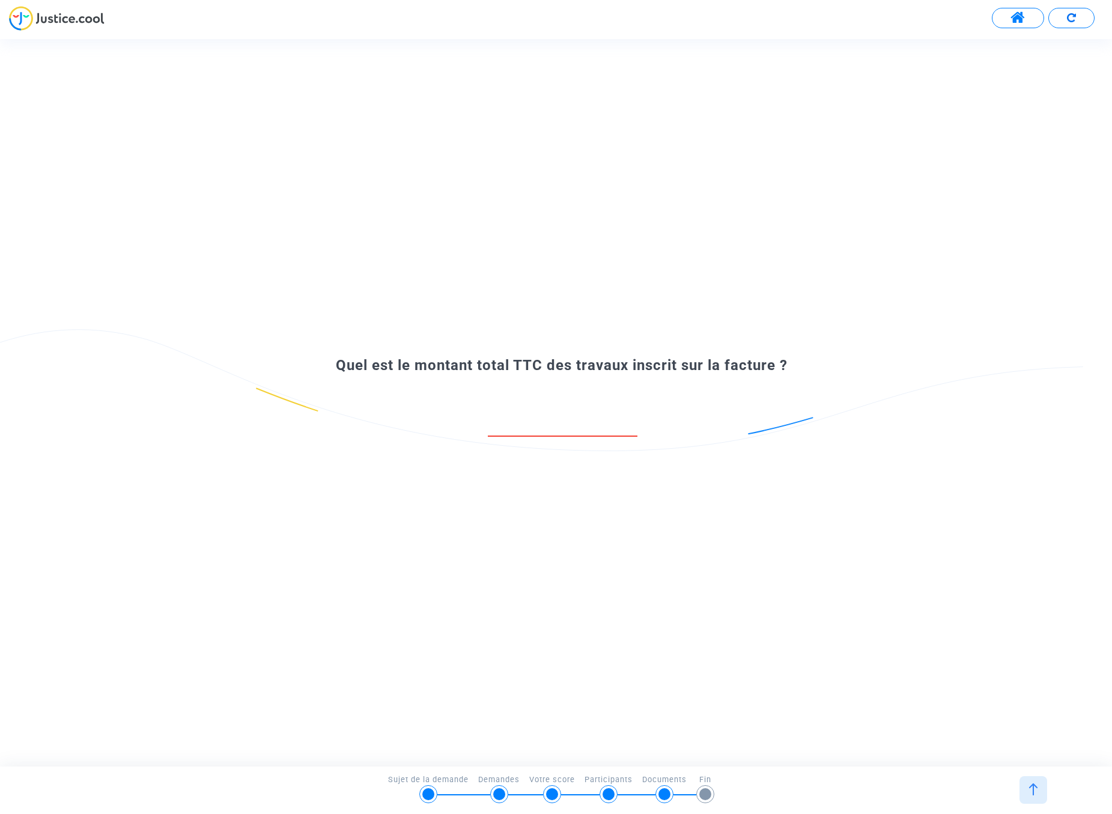
click at [558, 416] on input "number" at bounding box center [563, 423] width 150 height 16
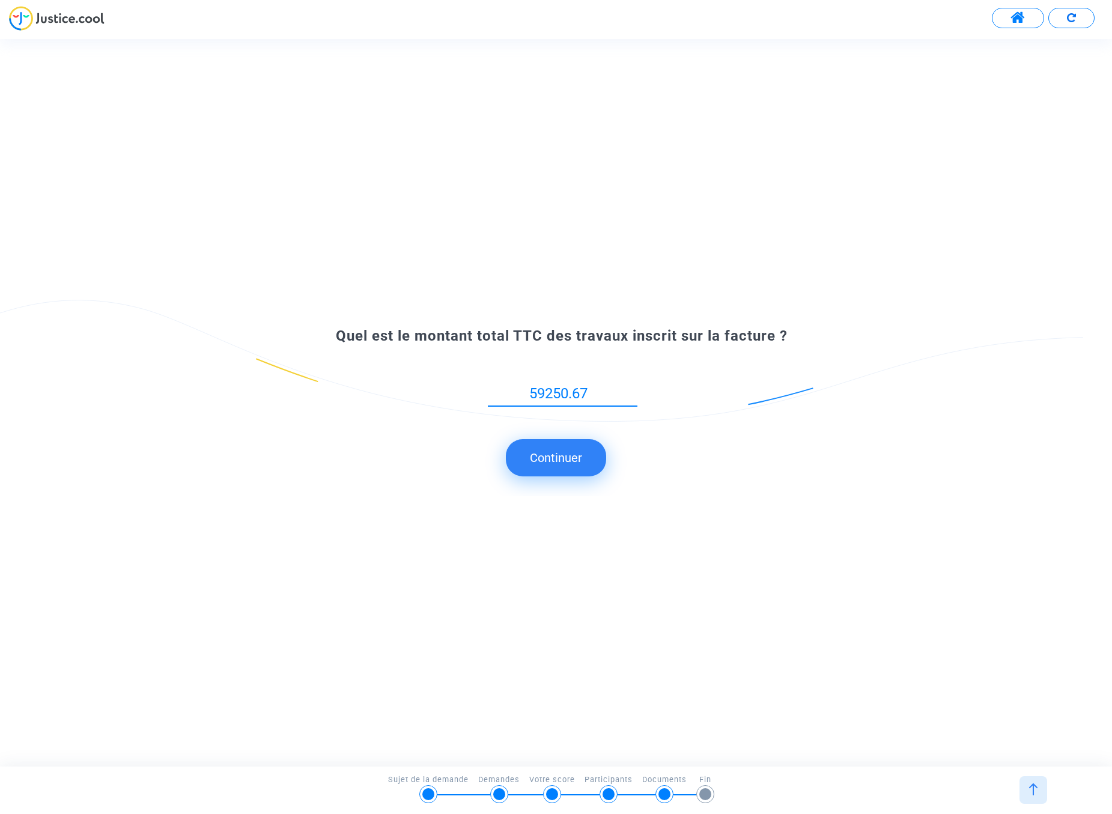
type input "59250.67"
click at [553, 464] on button "Continuer" at bounding box center [556, 457] width 100 height 37
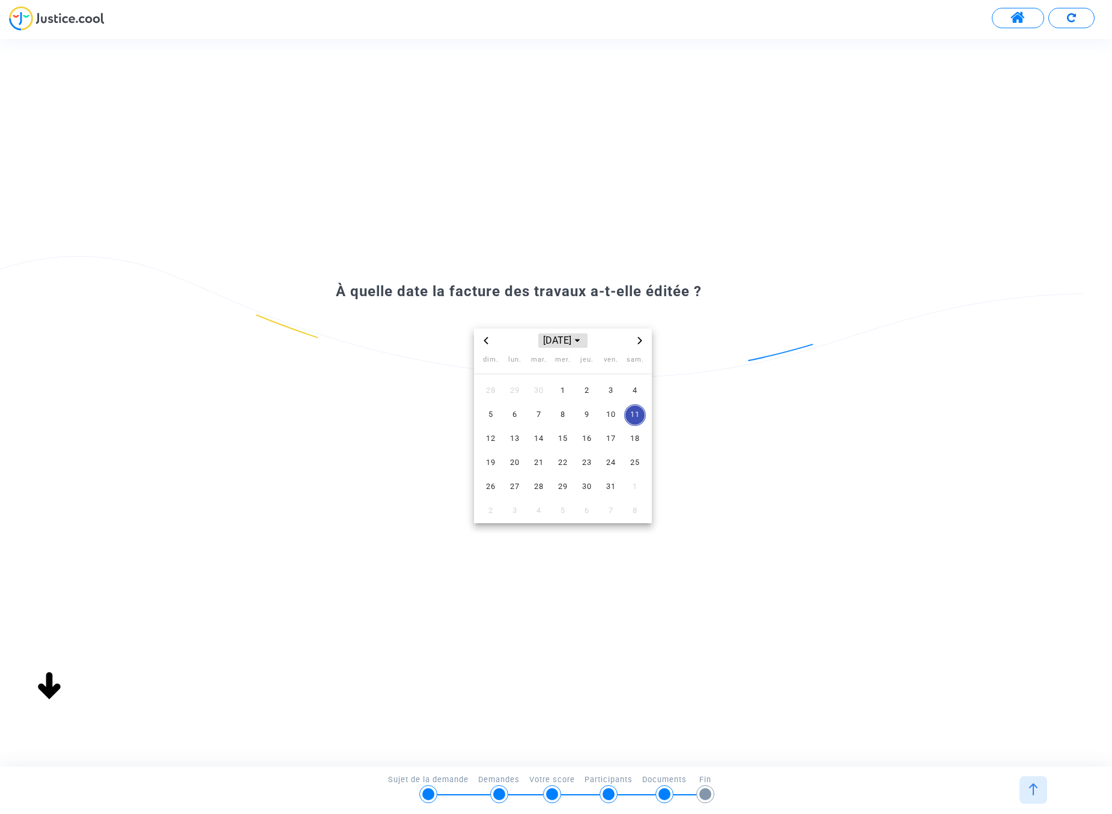
click at [584, 333] on span "[DATE]" at bounding box center [562, 340] width 49 height 14
click at [607, 425] on span "2024" at bounding box center [610, 424] width 42 height 18
click at [505, 442] on span "oct." at bounding box center [507, 442] width 50 height 22
click at [558, 413] on span "9" at bounding box center [563, 415] width 22 height 22
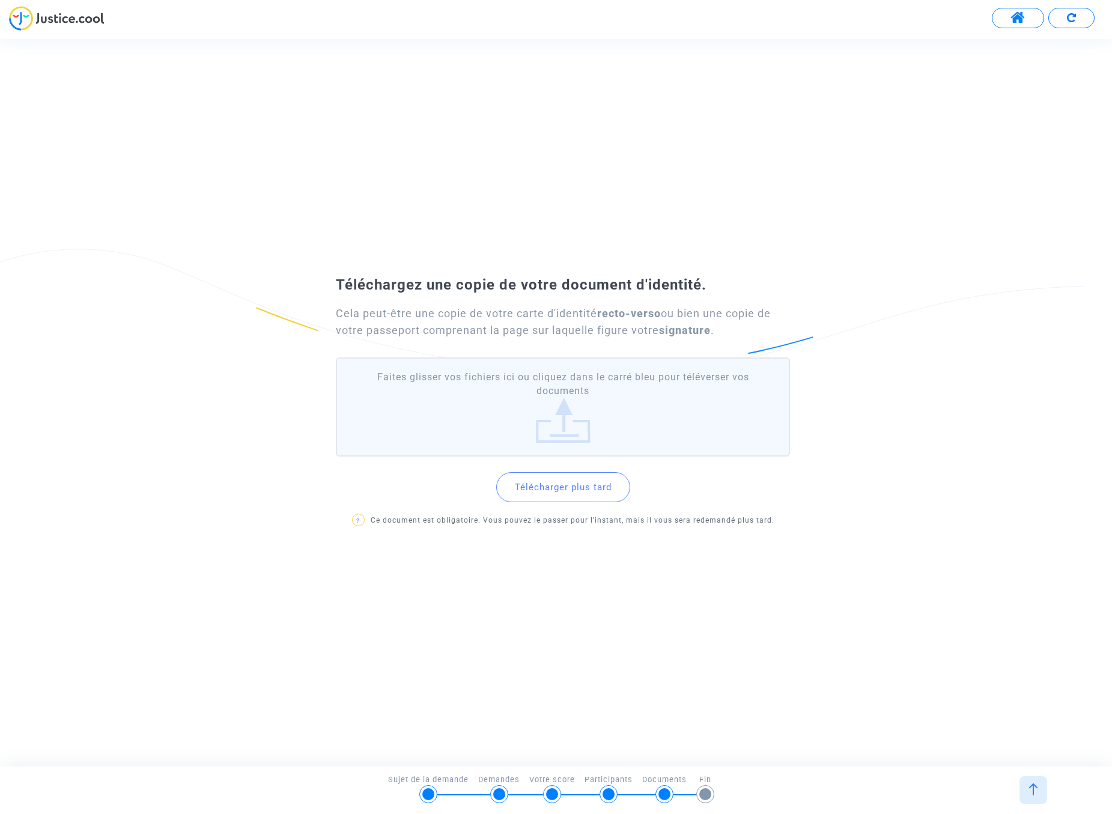
click at [554, 488] on button "Télécharger plus tard" at bounding box center [563, 487] width 134 height 30
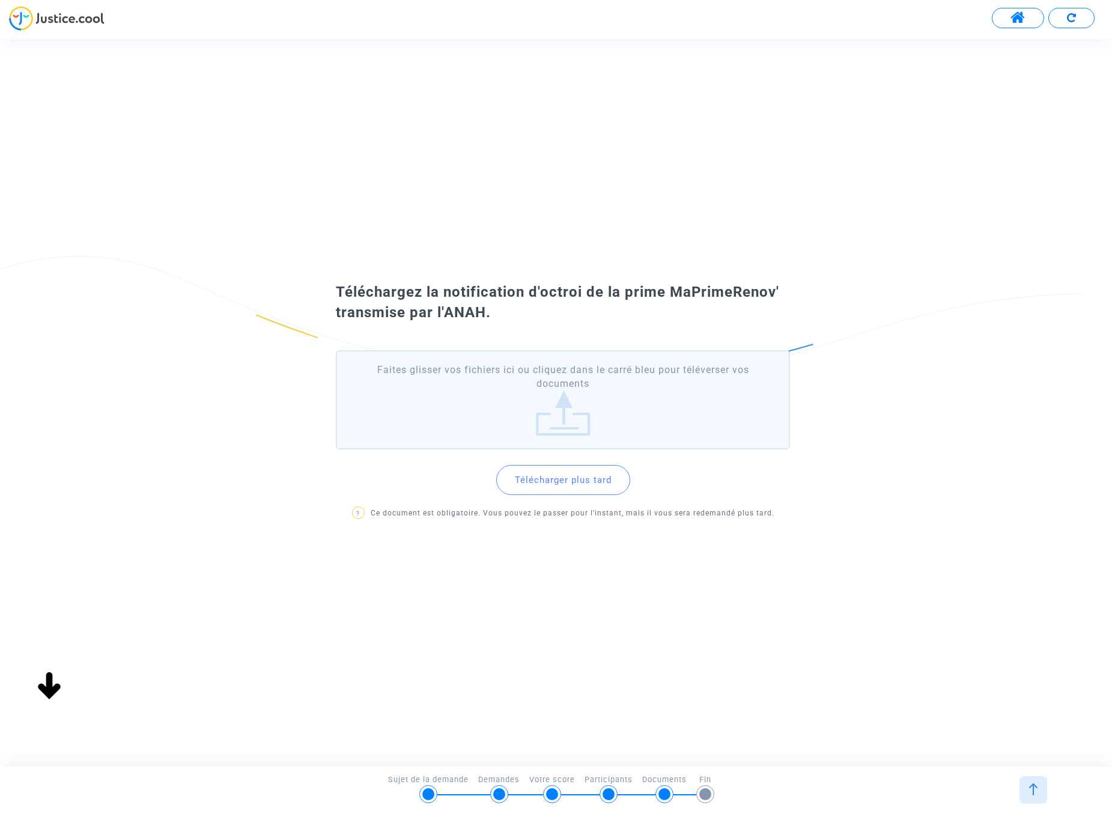
drag, startPoint x: 586, startPoint y: 397, endPoint x: 571, endPoint y: 388, distance: 17.0
click at [585, 397] on label "Faites glisser vos fichiers ici ou cliquez dans le carré bleu pour téléverser v…" at bounding box center [563, 399] width 454 height 99
click at [0, 0] on input "Faites glisser vos fichiers ici ou cliquez dans le carré bleu pour téléverser v…" at bounding box center [0, 0] width 0 height 0
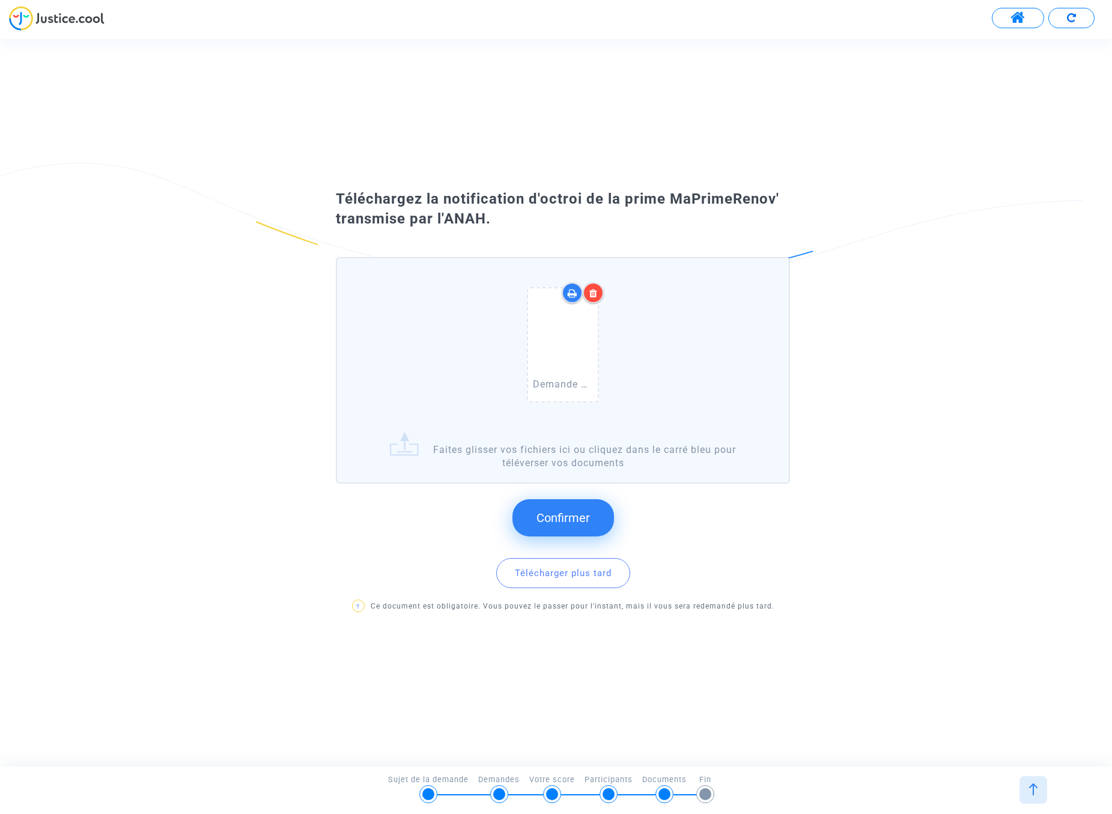
click at [572, 509] on button "Confirmer" at bounding box center [563, 517] width 102 height 37
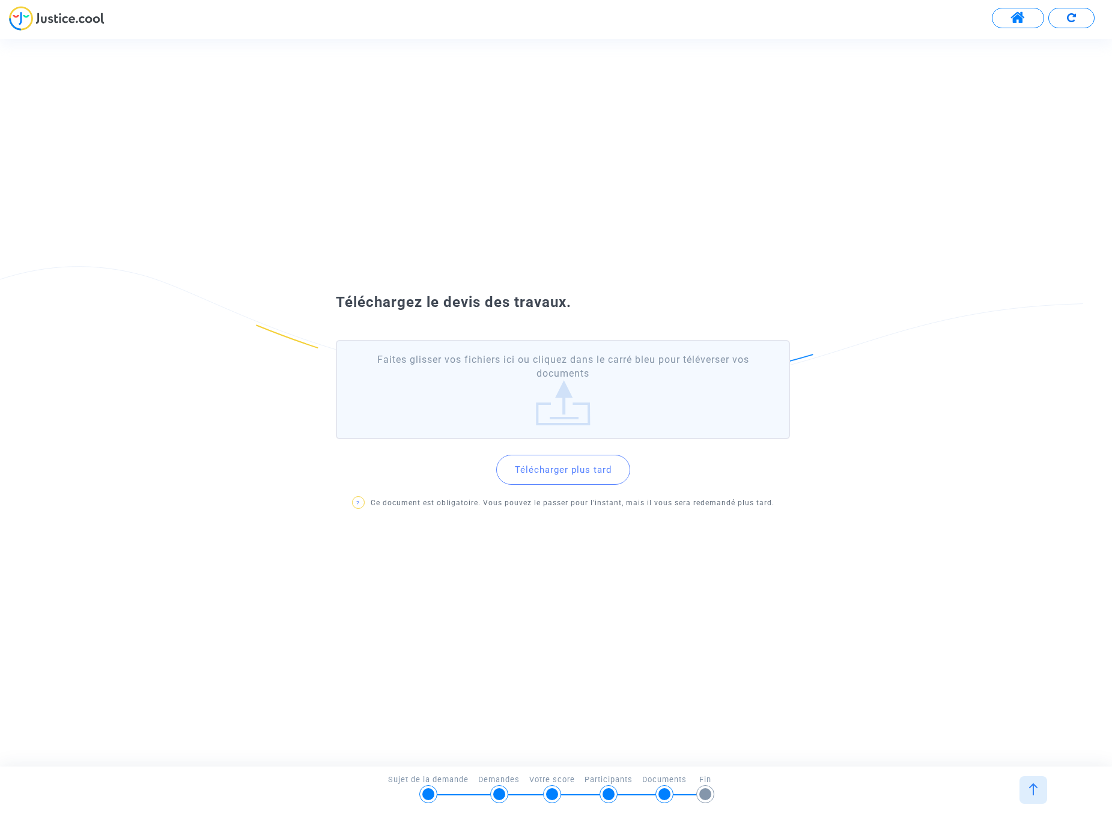
click at [593, 465] on button "Télécharger plus tard" at bounding box center [563, 470] width 134 height 30
click at [567, 467] on button "Télécharger plus tard" at bounding box center [563, 470] width 134 height 30
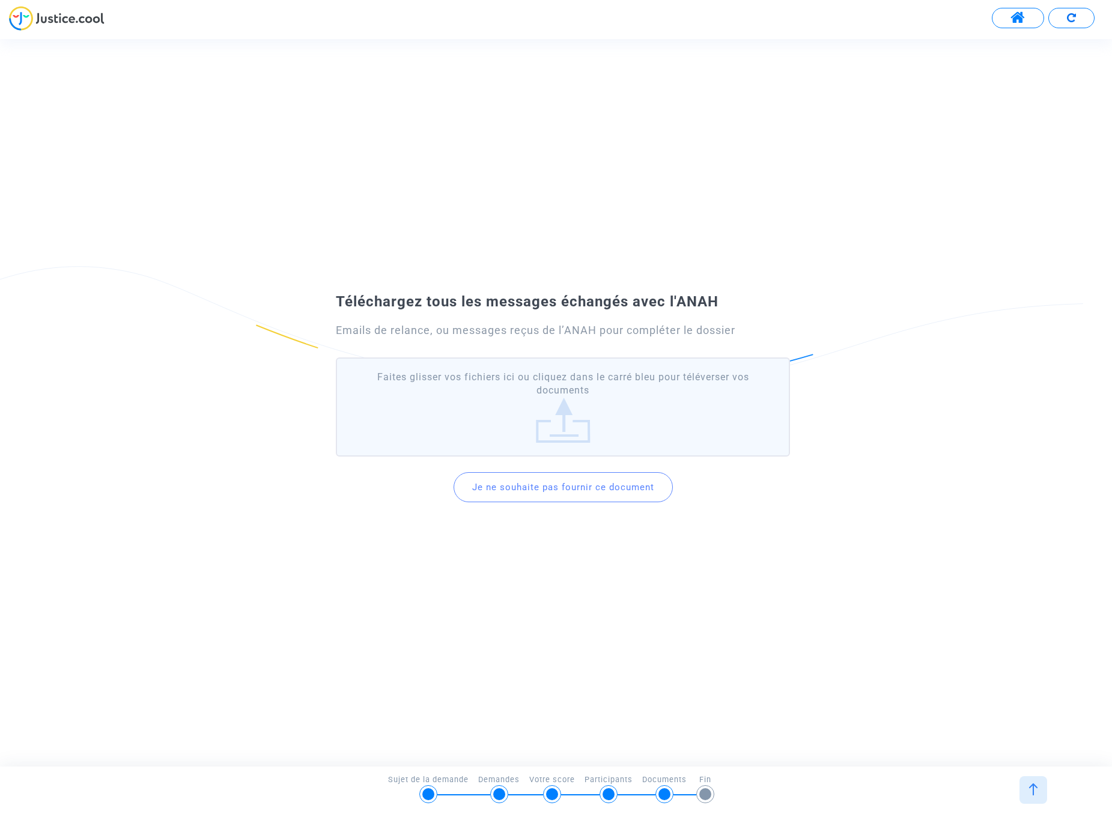
click at [593, 488] on button "Je ne souhaite pas fournir ce document" at bounding box center [563, 487] width 219 height 30
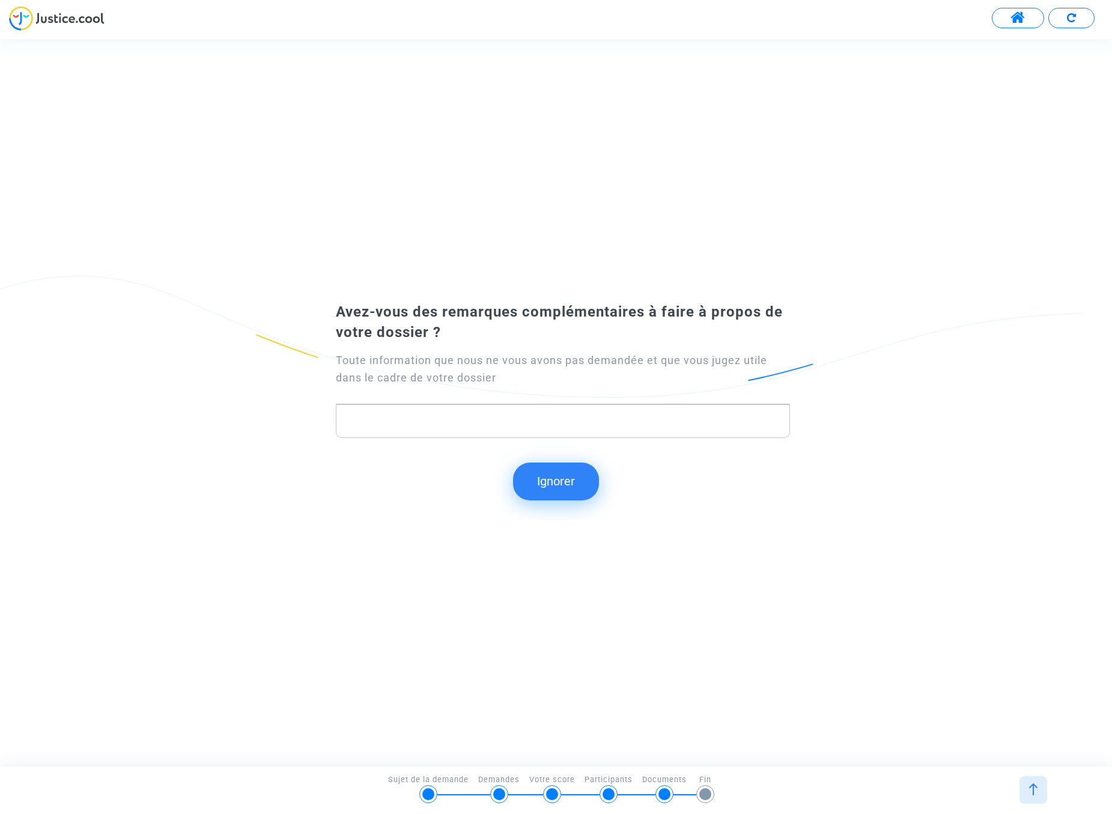
click at [547, 488] on button "Ignorer" at bounding box center [556, 481] width 86 height 37
